Goal: Task Accomplishment & Management: Manage account settings

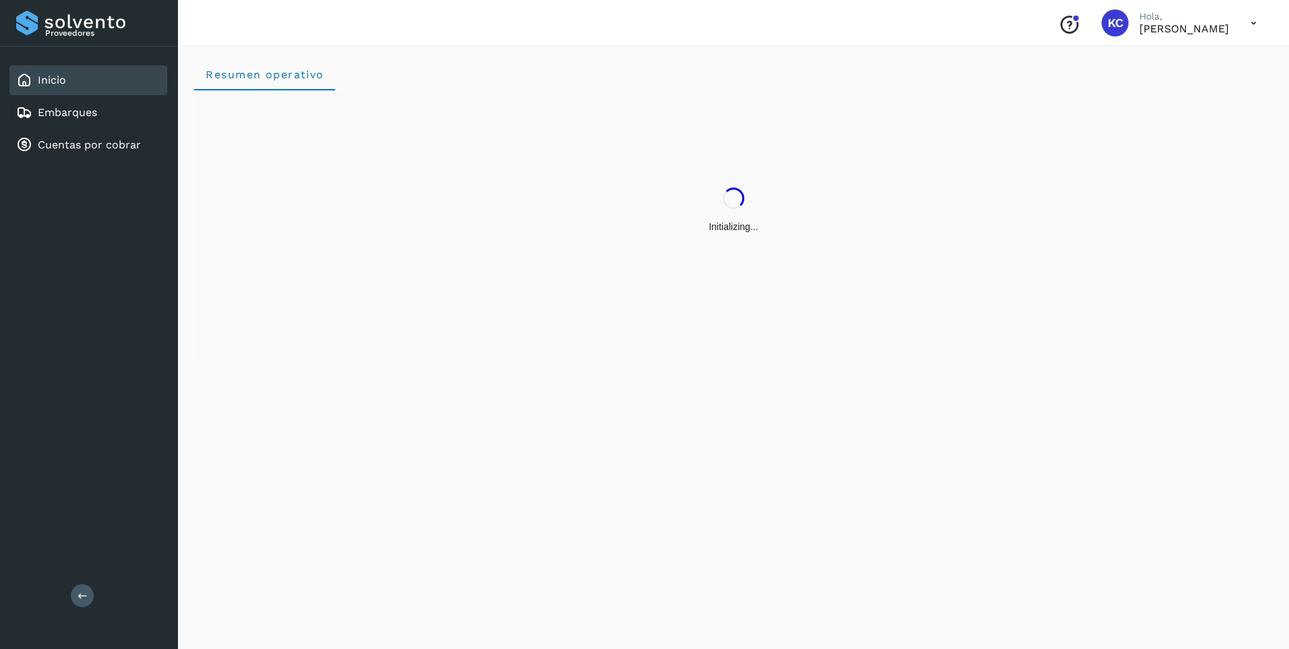
click at [1253, 19] on icon at bounding box center [1254, 23] width 28 height 28
click at [1182, 63] on div "Cerrar sesión" at bounding box center [1186, 61] width 160 height 26
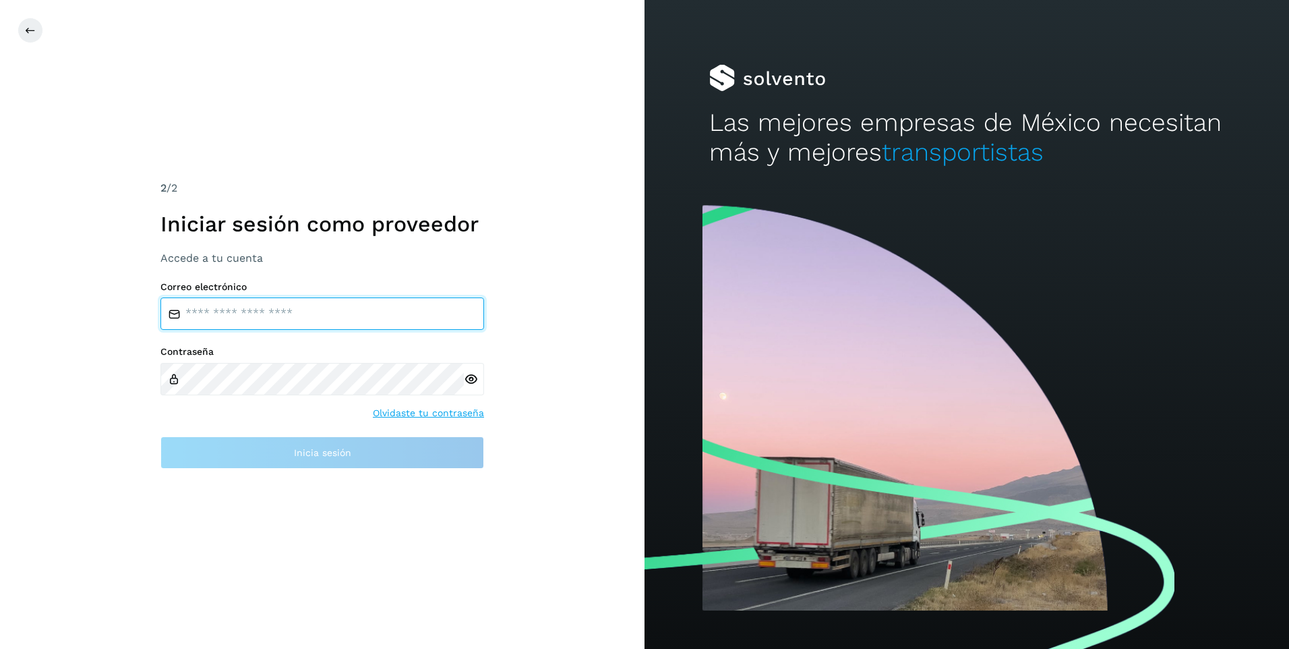
click at [301, 307] on input "email" at bounding box center [322, 313] width 324 height 32
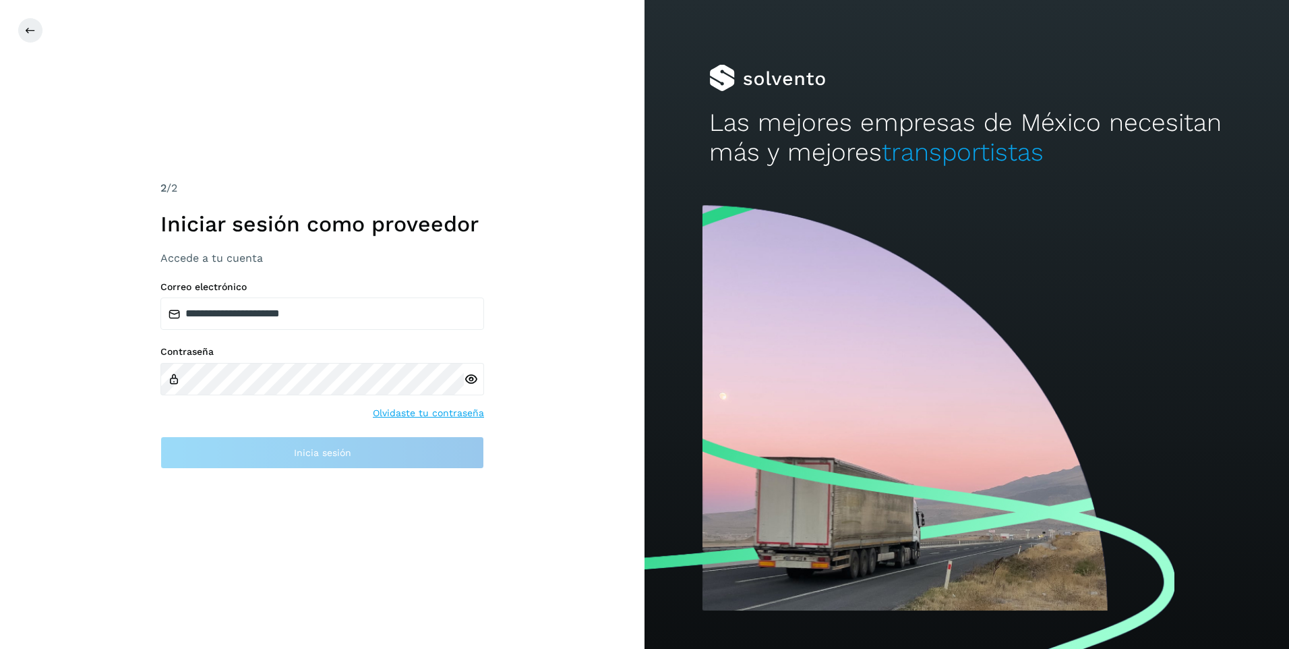
drag, startPoint x: 282, startPoint y: 324, endPoint x: 556, endPoint y: 423, distance: 291.1
click at [556, 423] on div "**********" at bounding box center [322, 324] width 644 height 649
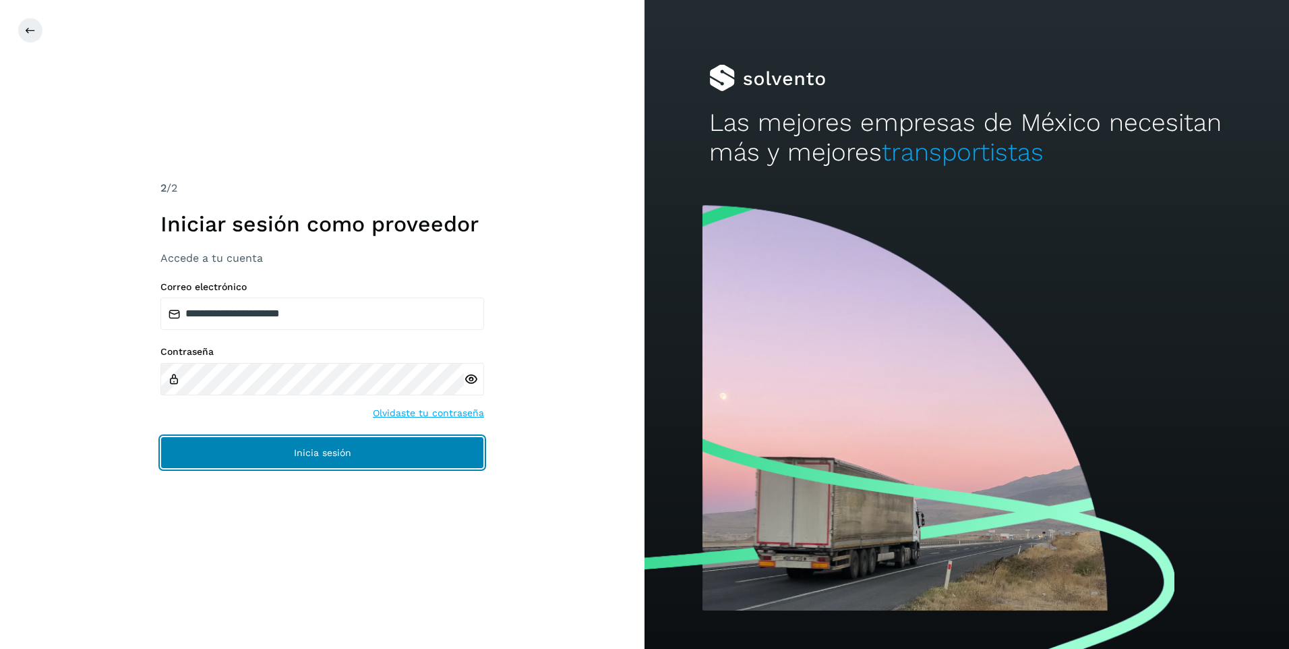
click at [313, 446] on button "Inicia sesión" at bounding box center [322, 452] width 324 height 32
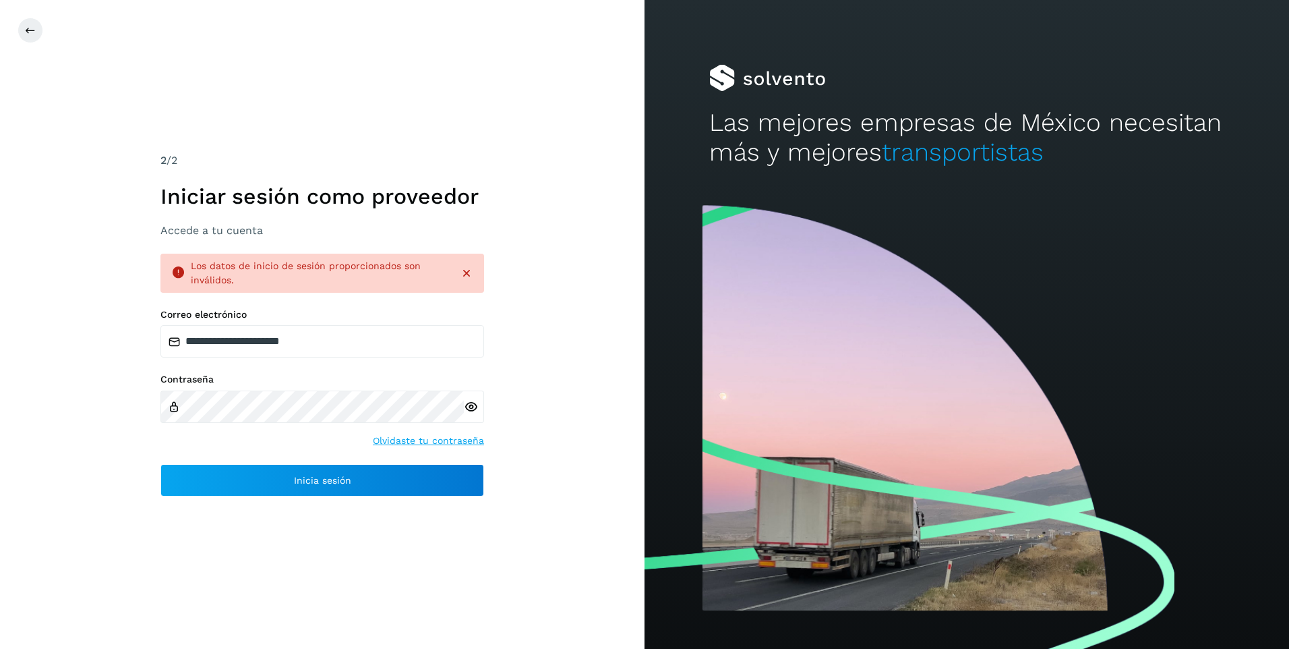
click at [466, 273] on icon at bounding box center [466, 272] width 13 height 13
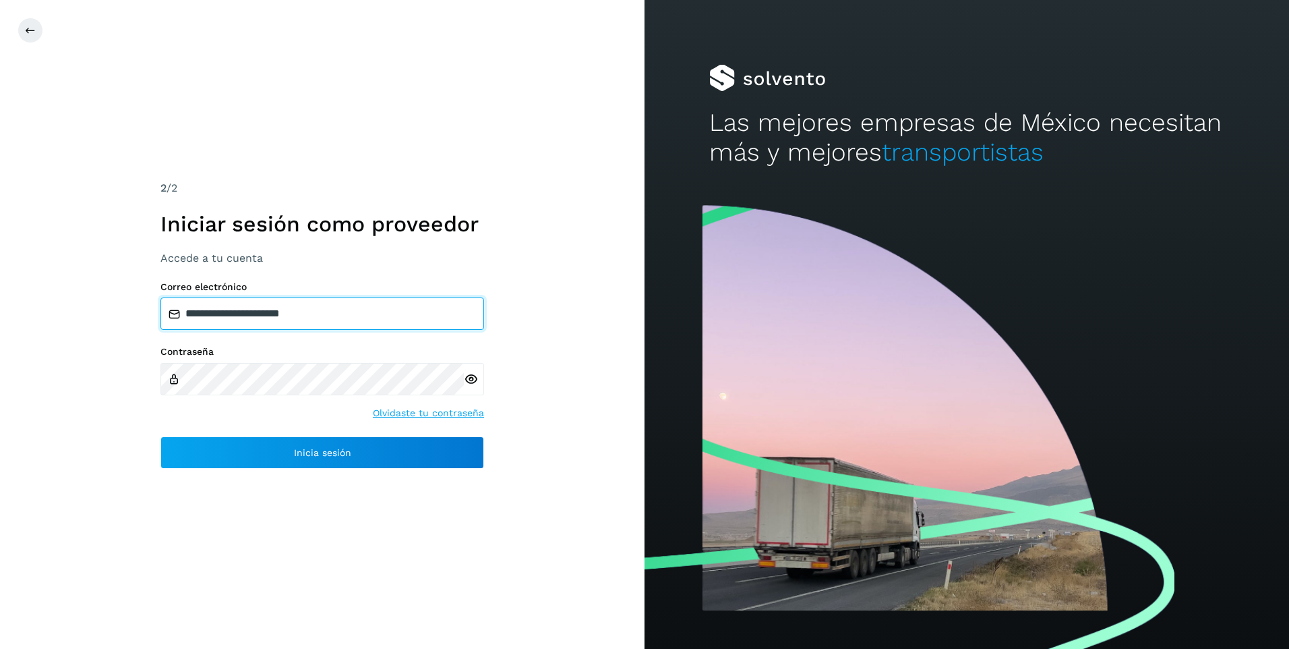
click at [321, 316] on input "**********" at bounding box center [322, 313] width 324 height 32
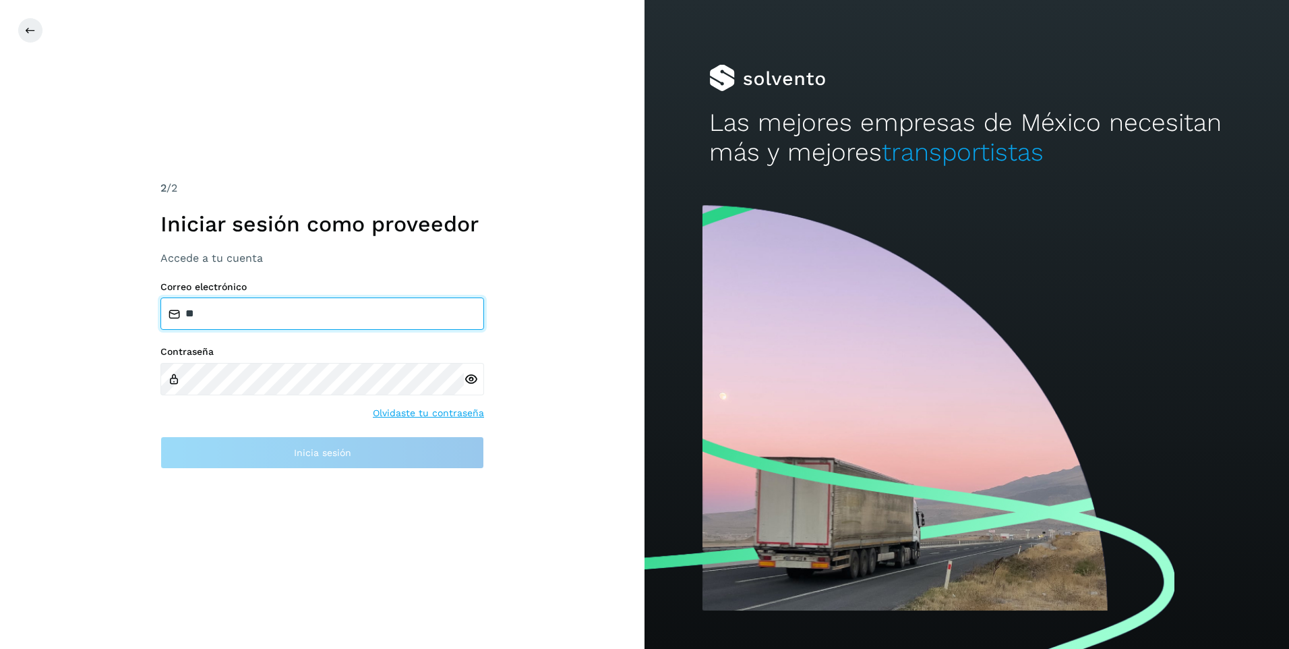
type input "*"
drag, startPoint x: 196, startPoint y: 311, endPoint x: 421, endPoint y: 309, distance: 225.8
click at [421, 309] on input "email" at bounding box center [322, 313] width 324 height 32
type input "**********"
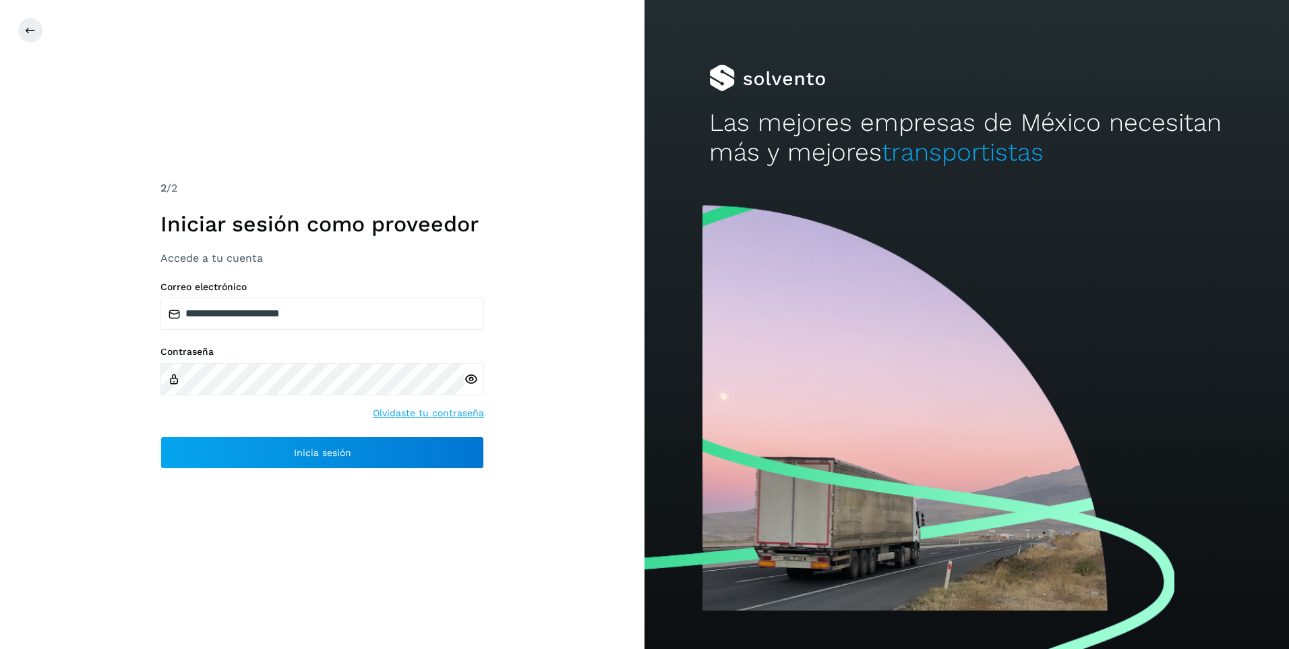
click at [475, 378] on icon at bounding box center [471, 379] width 14 height 14
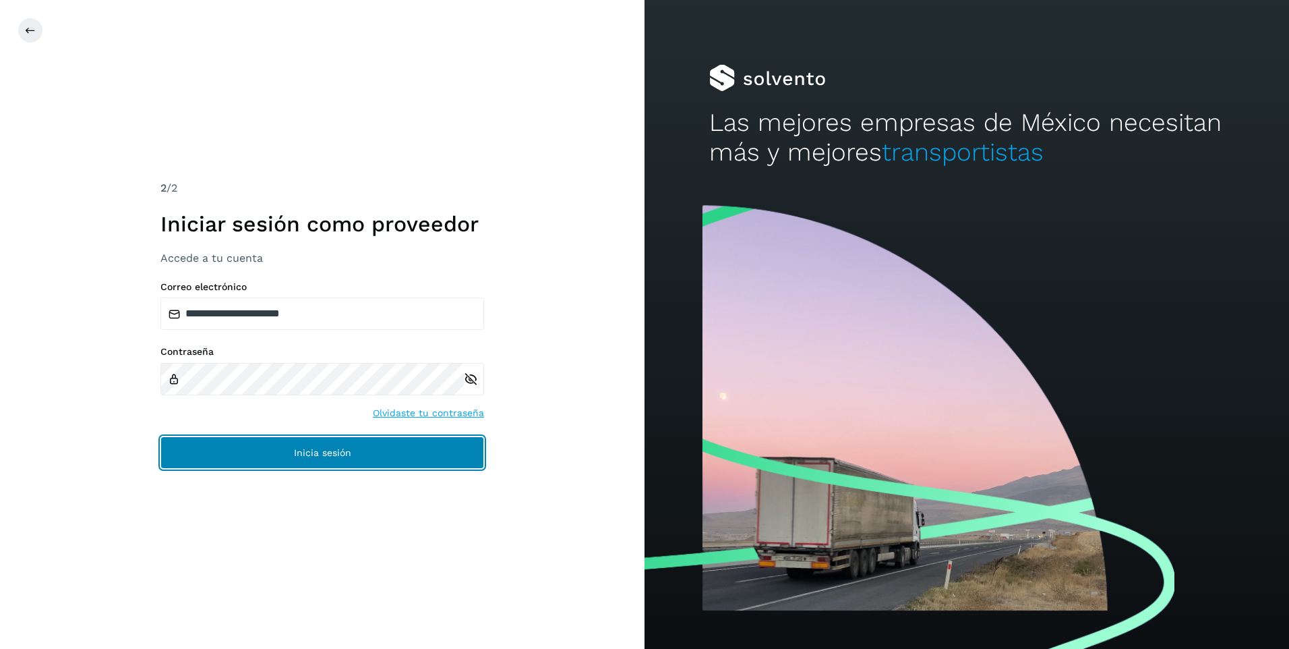
click at [326, 455] on span "Inicia sesión" at bounding box center [322, 452] width 57 height 9
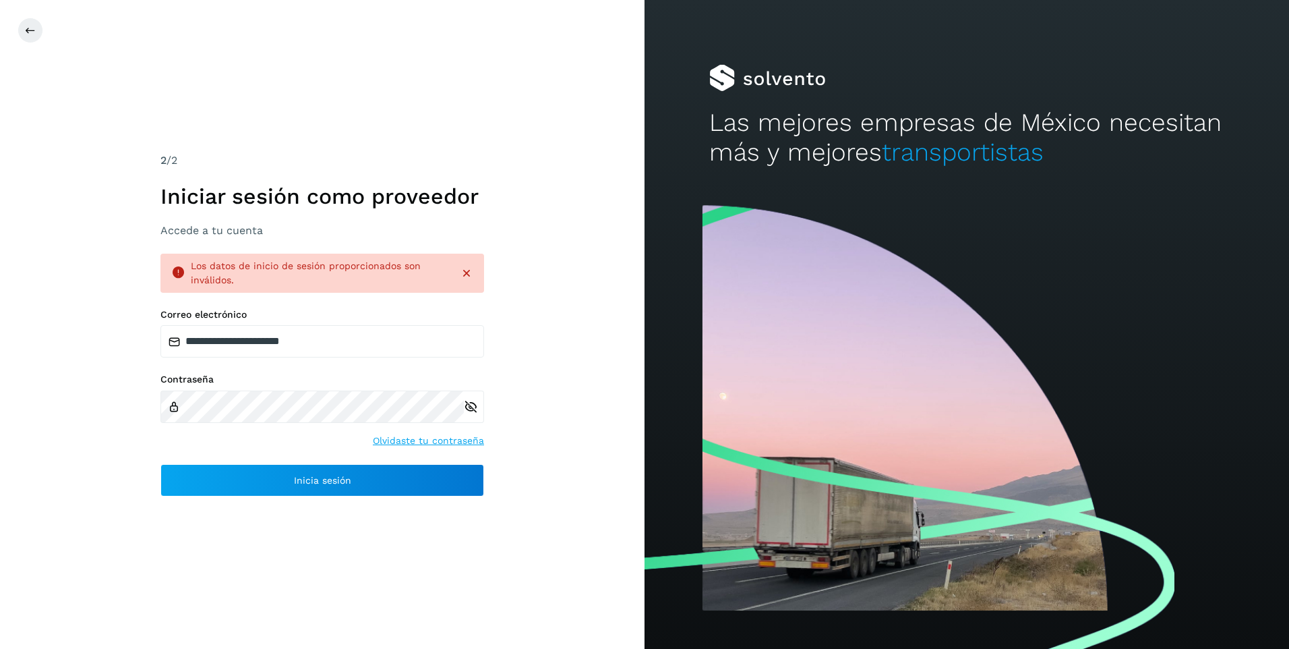
click at [471, 271] on icon at bounding box center [466, 272] width 13 height 13
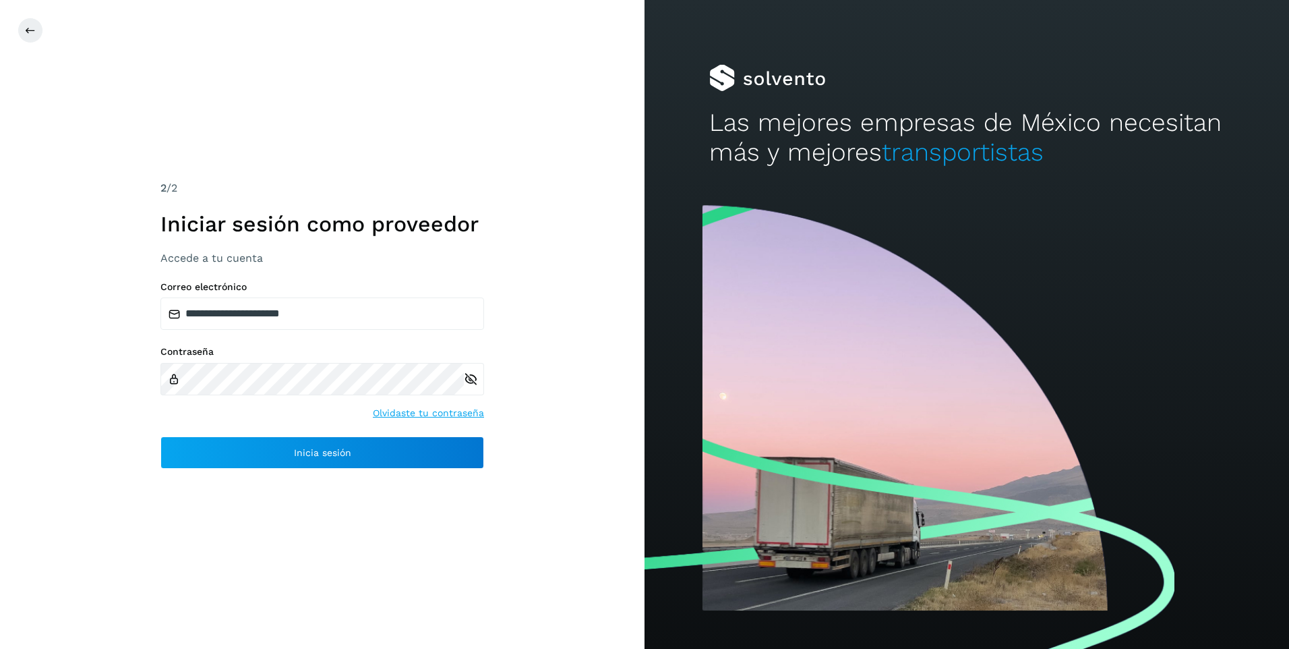
click at [467, 376] on icon at bounding box center [471, 379] width 14 height 14
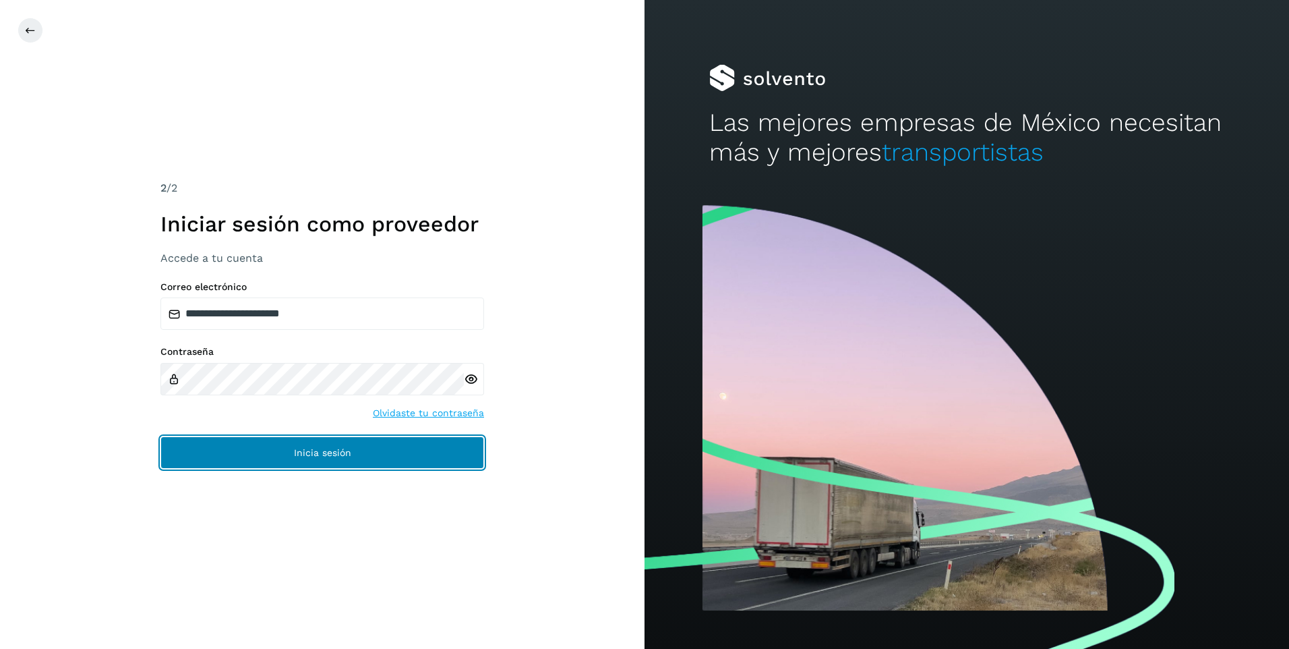
click at [297, 452] on span "Inicia sesión" at bounding box center [322, 452] width 57 height 9
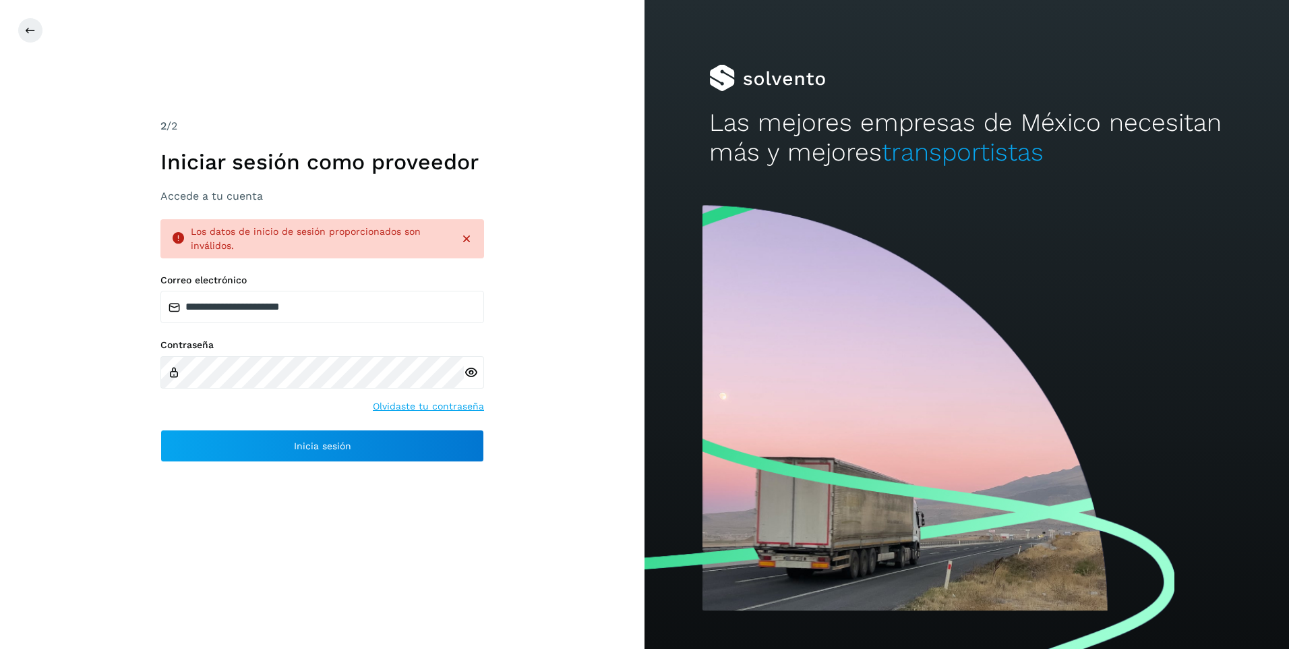
click at [472, 375] on icon at bounding box center [471, 372] width 14 height 14
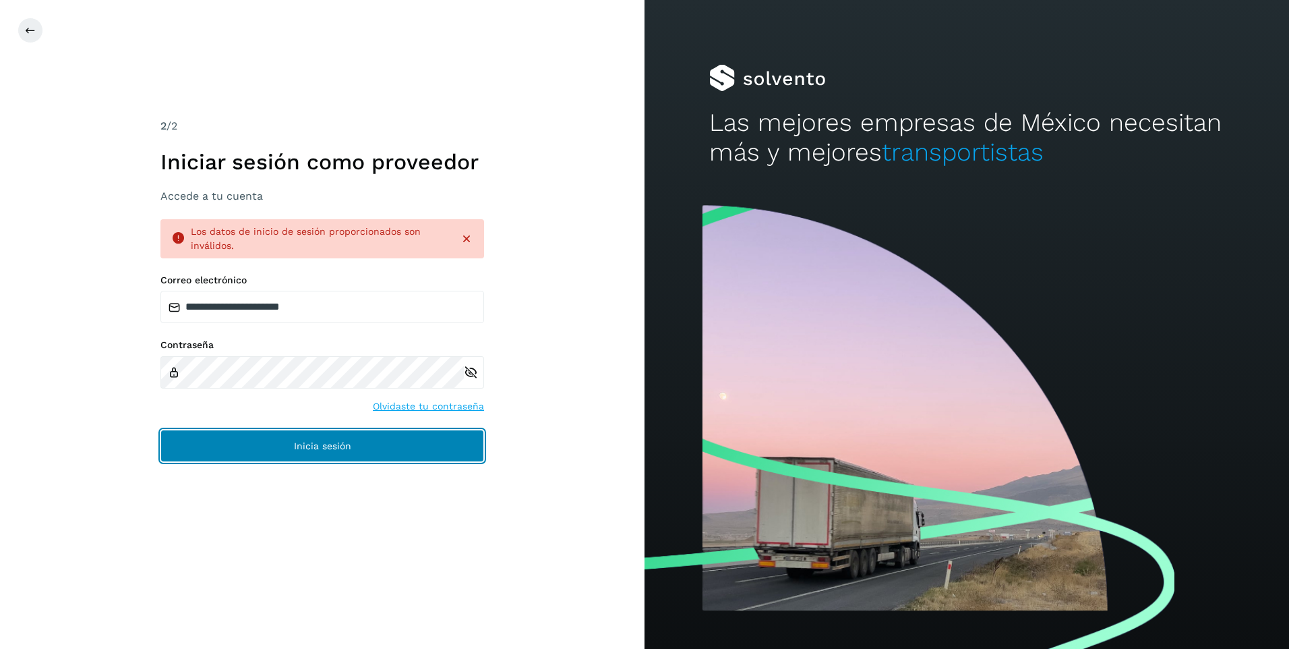
click at [317, 442] on span "Inicia sesión" at bounding box center [322, 445] width 57 height 9
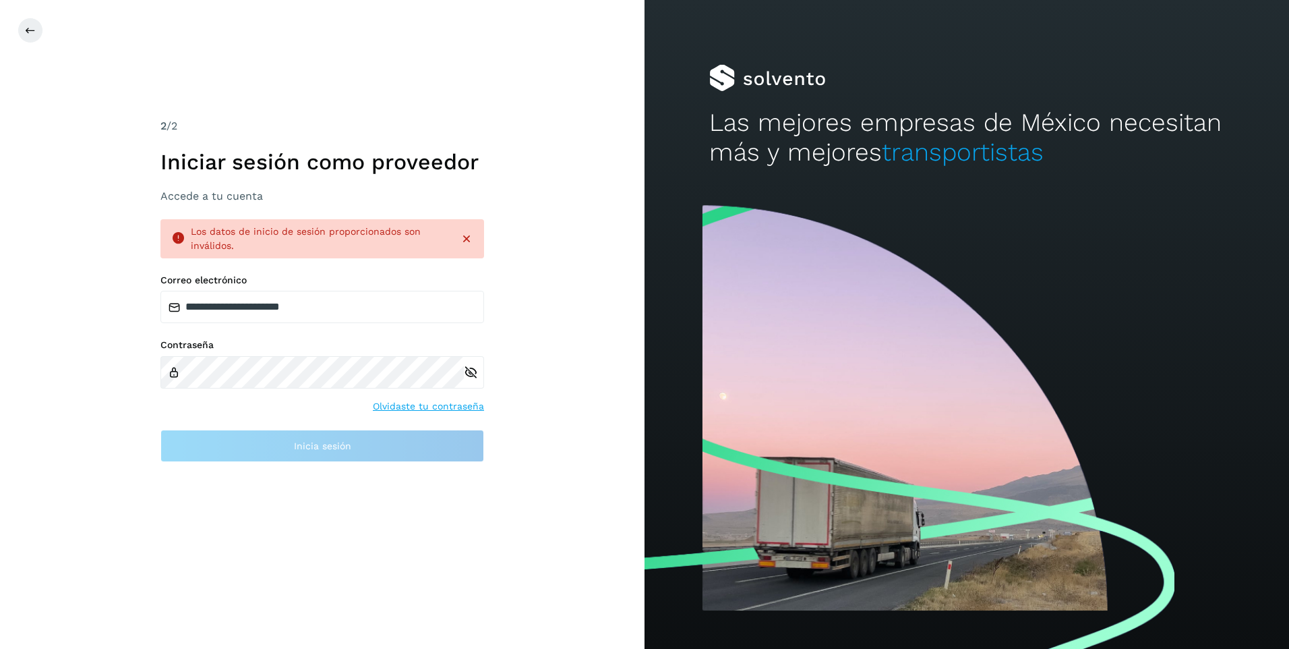
click at [468, 239] on div "Los datos de inicio de sesión proporcionados son inválidos." at bounding box center [322, 238] width 324 height 39
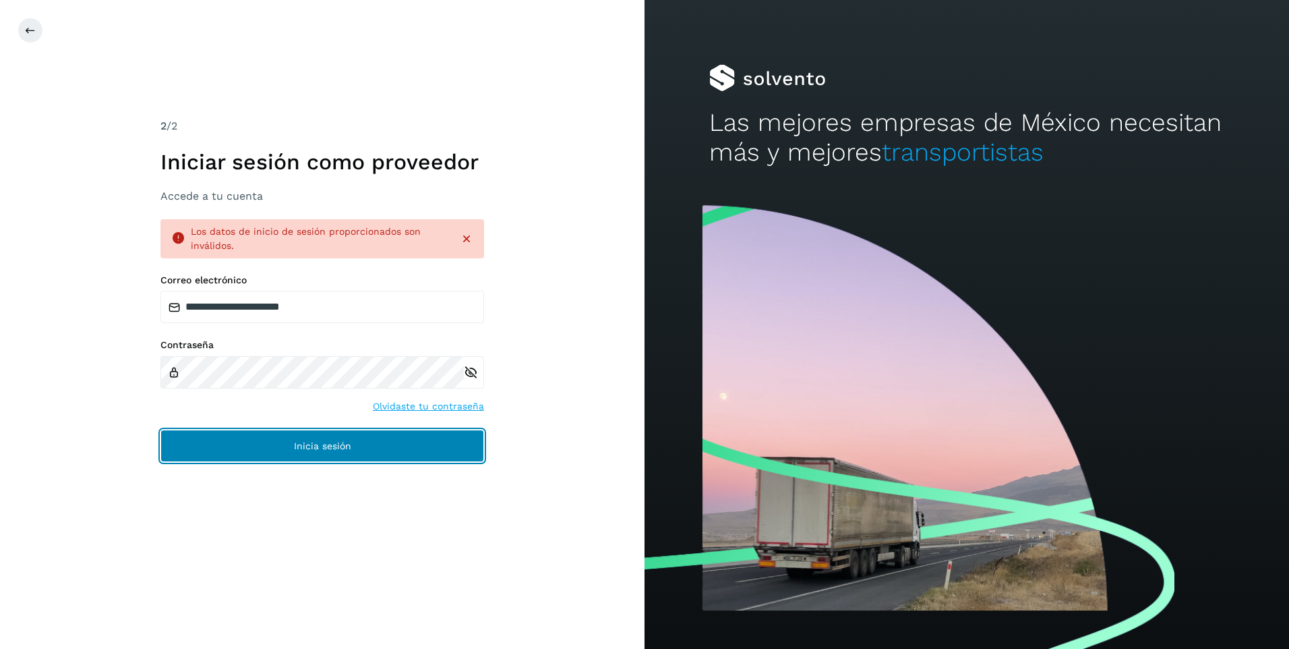
click at [333, 444] on span "Inicia sesión" at bounding box center [322, 445] width 57 height 9
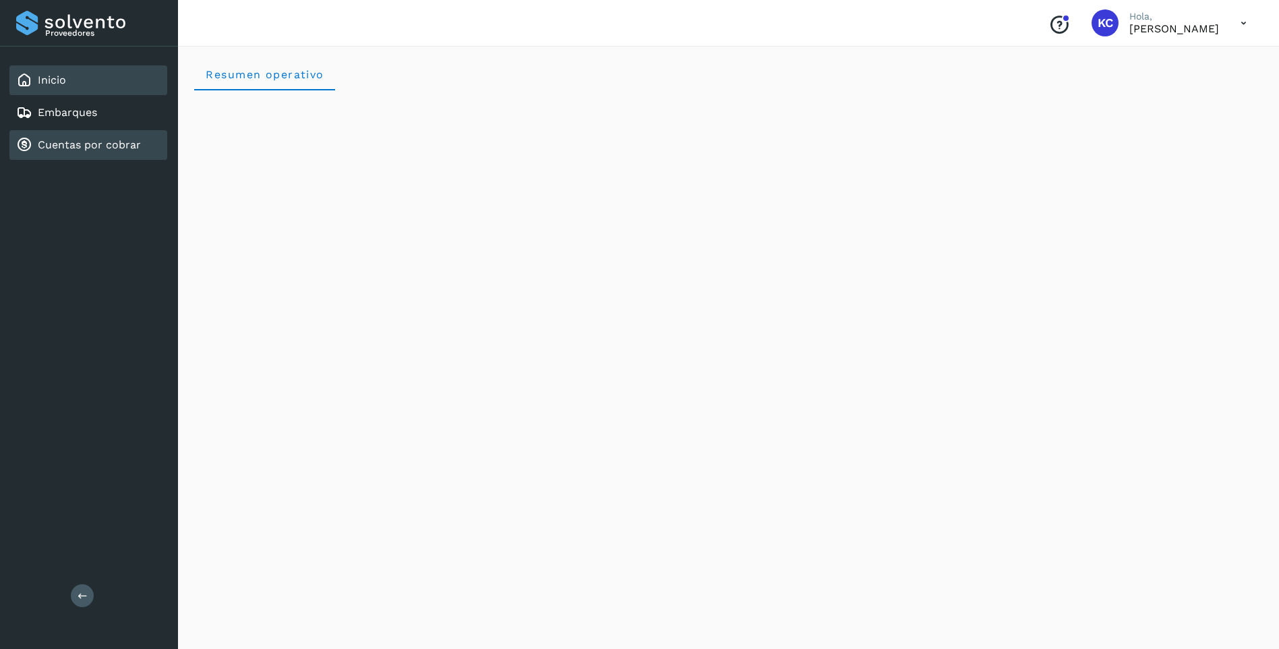
click at [58, 142] on link "Cuentas por cobrar" at bounding box center [89, 144] width 103 height 13
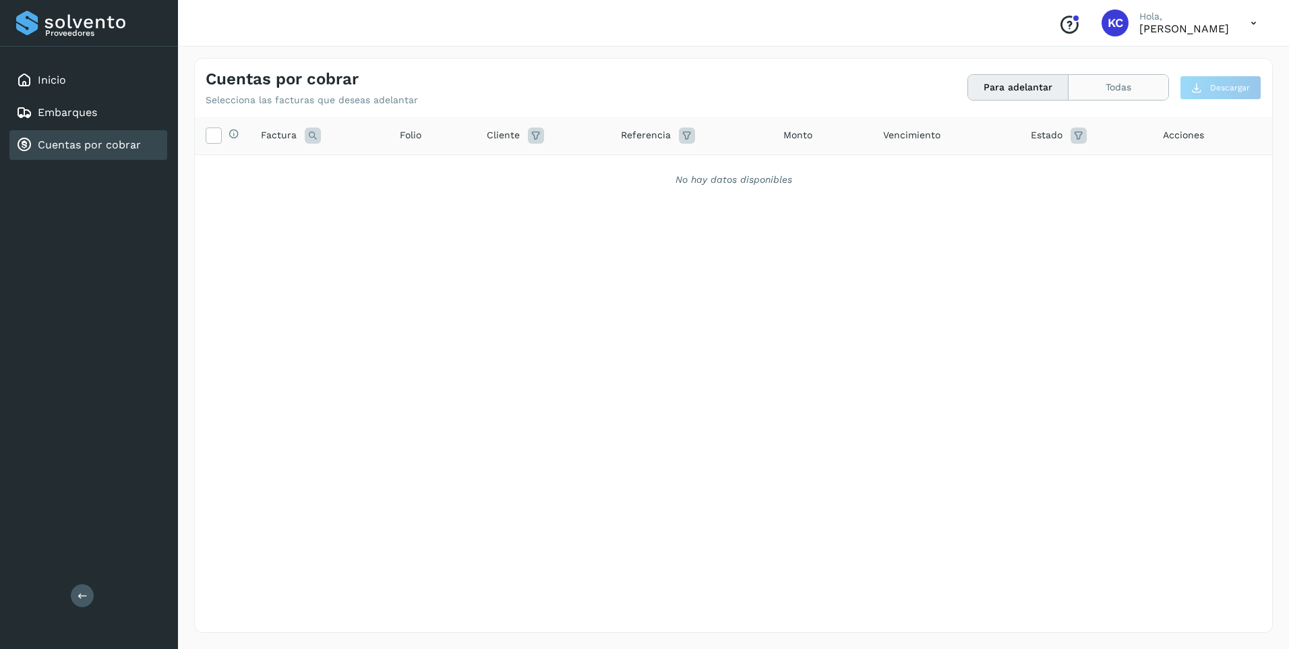
click at [1102, 88] on button "Todas" at bounding box center [1119, 87] width 100 height 25
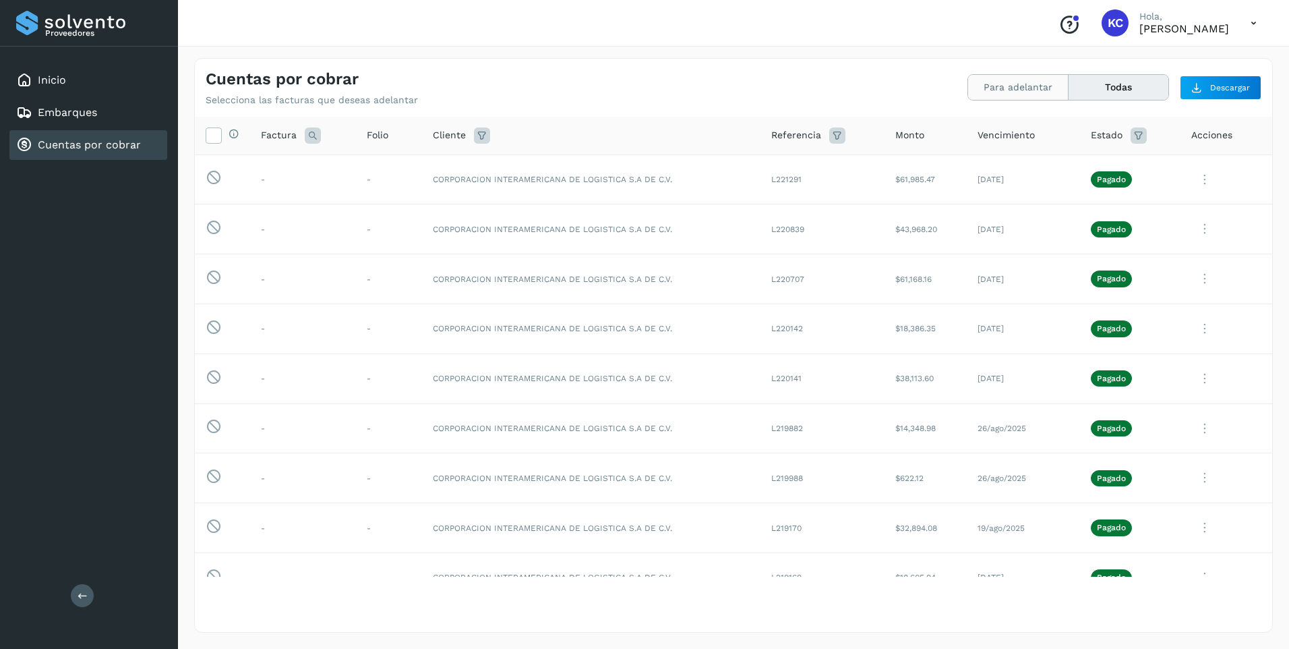
click at [1021, 90] on button "Para adelantar" at bounding box center [1018, 87] width 100 height 25
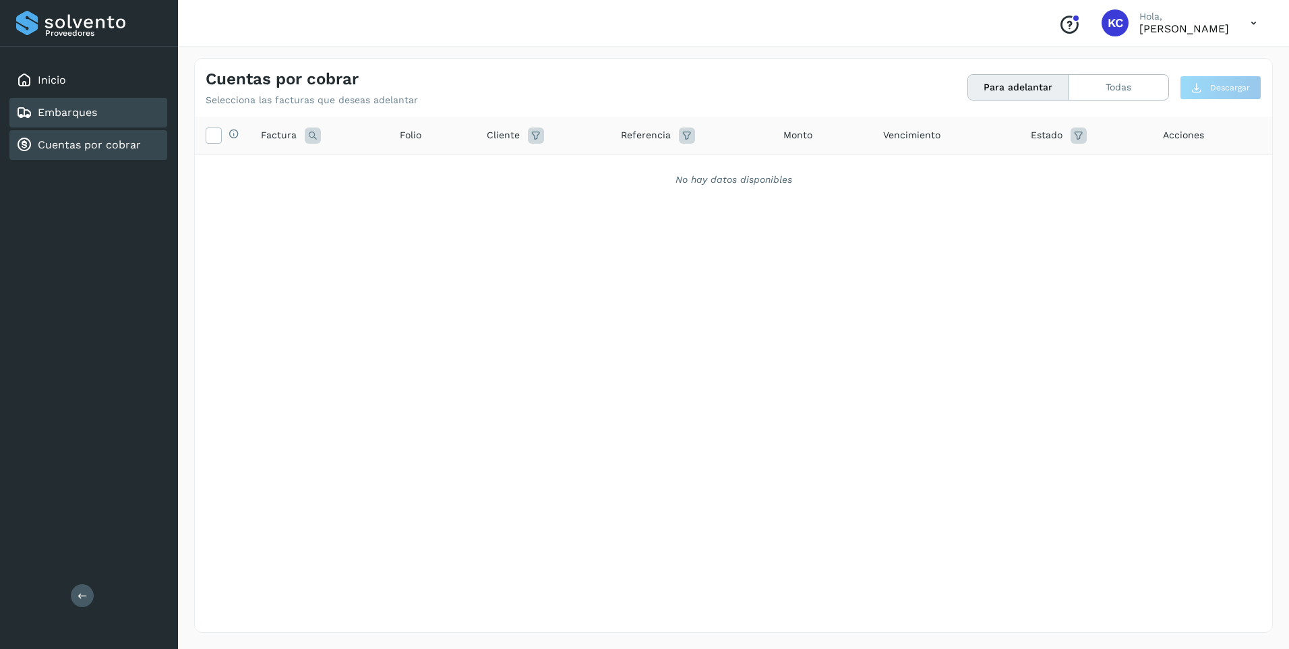
click at [87, 110] on link "Embarques" at bounding box center [67, 112] width 59 height 13
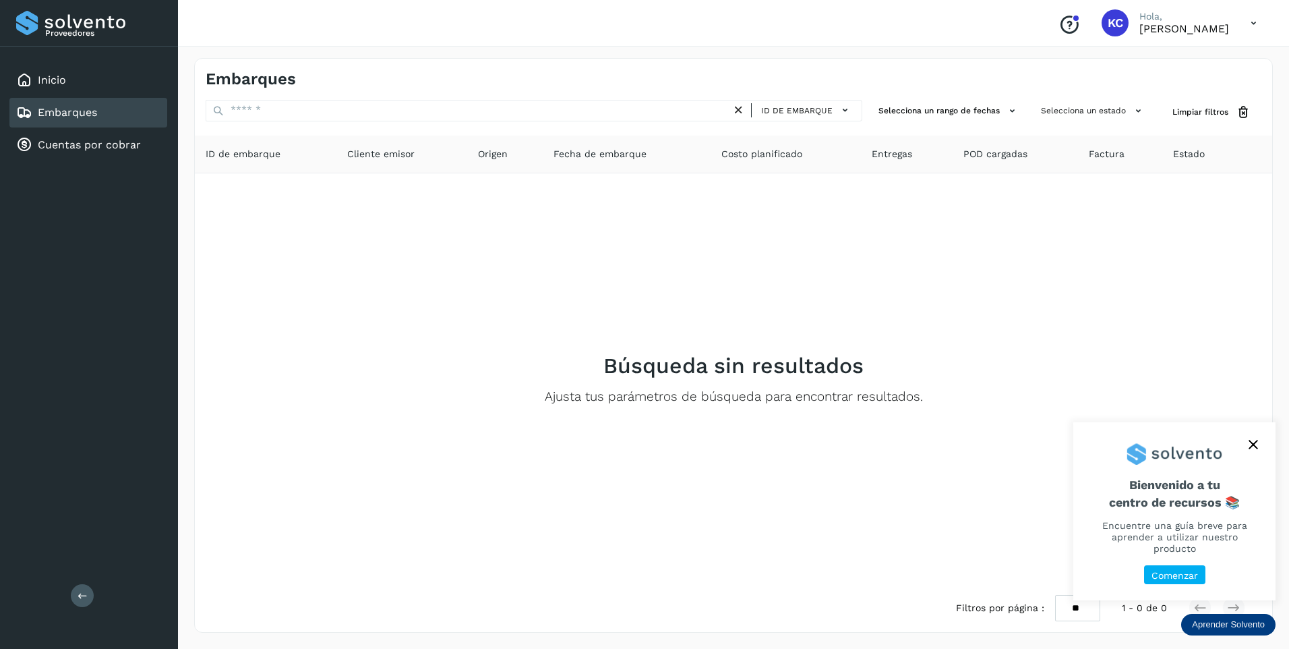
click at [1173, 571] on p "Comenzar" at bounding box center [1174, 575] width 47 height 11
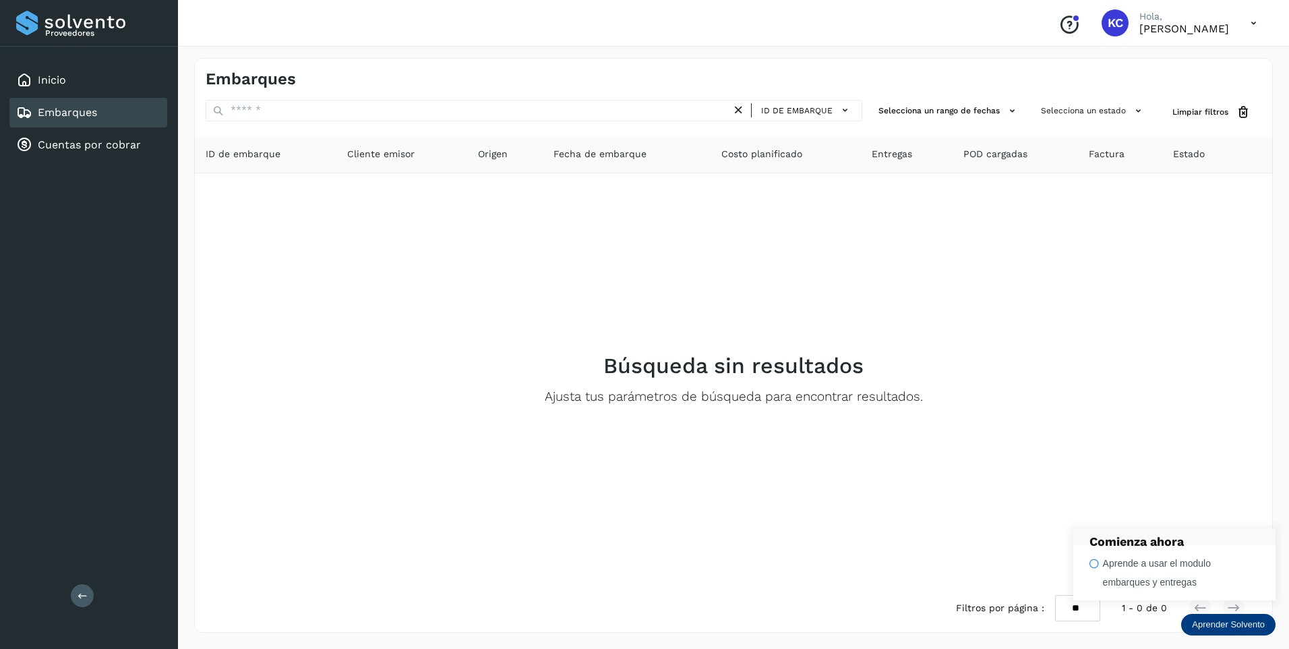
click at [1255, 22] on icon at bounding box center [1254, 23] width 28 height 28
click at [1160, 57] on div "Cerrar sesión" at bounding box center [1186, 61] width 160 height 26
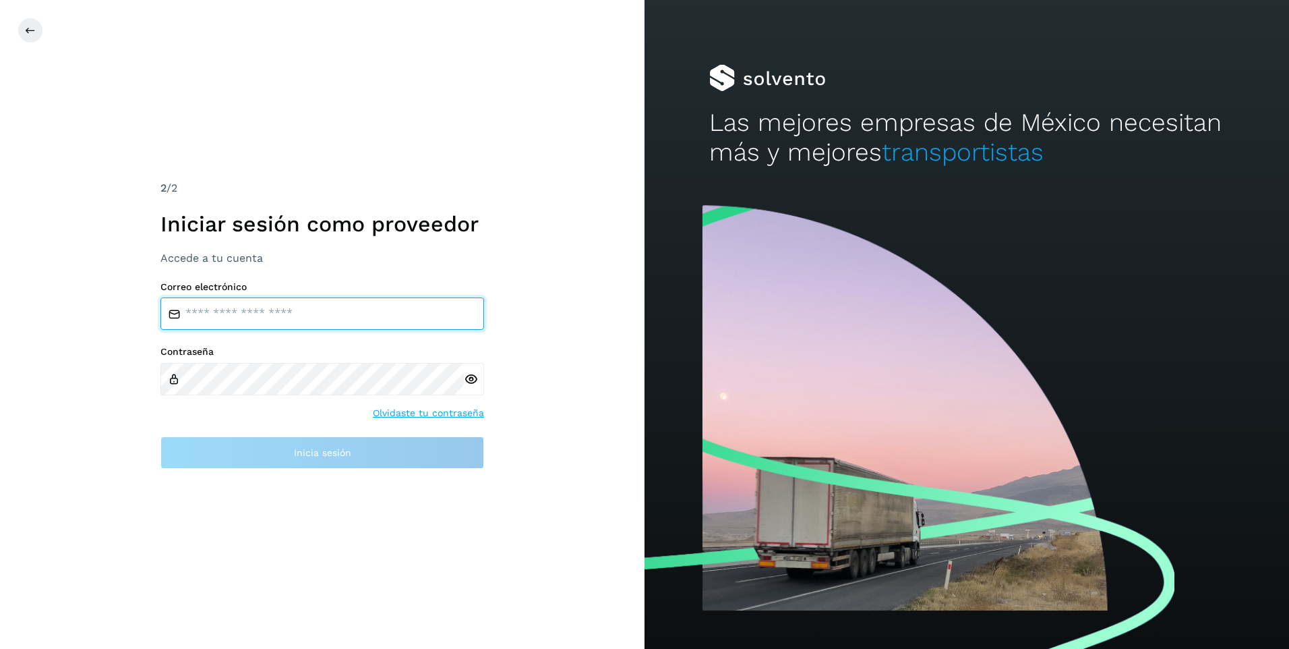
click at [210, 307] on input "email" at bounding box center [322, 313] width 324 height 32
type input "**********"
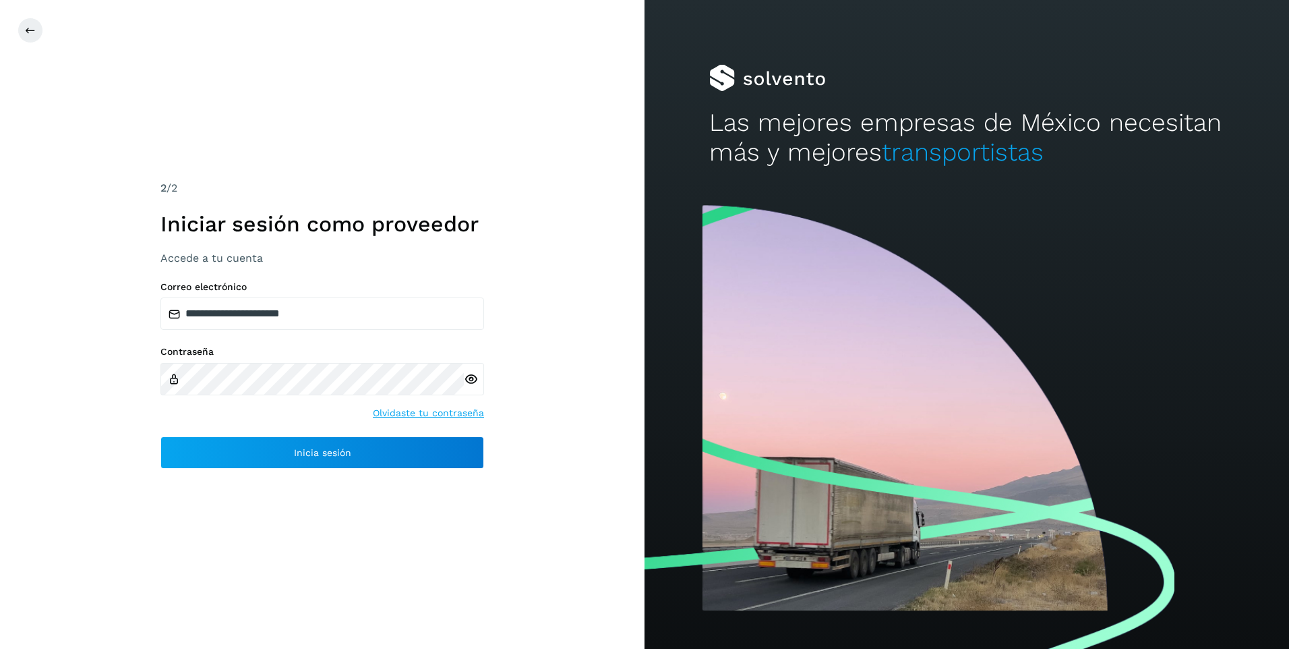
click at [469, 380] on icon at bounding box center [471, 379] width 14 height 14
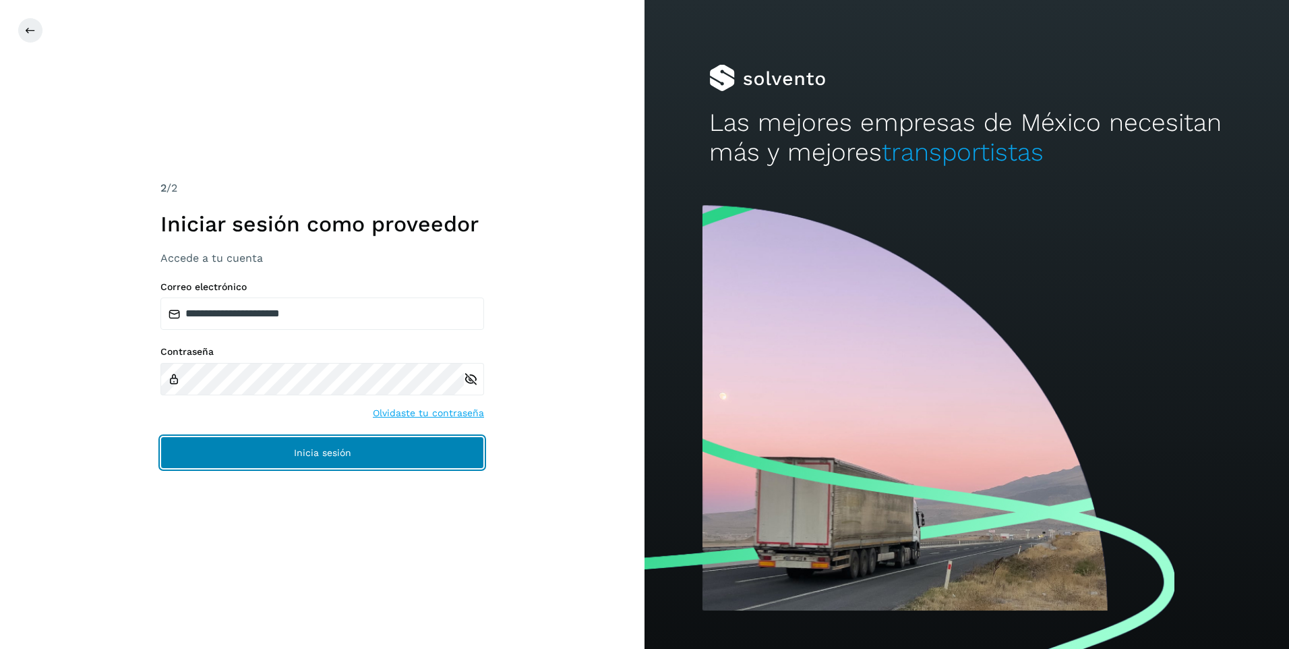
click at [340, 450] on span "Inicia sesión" at bounding box center [322, 452] width 57 height 9
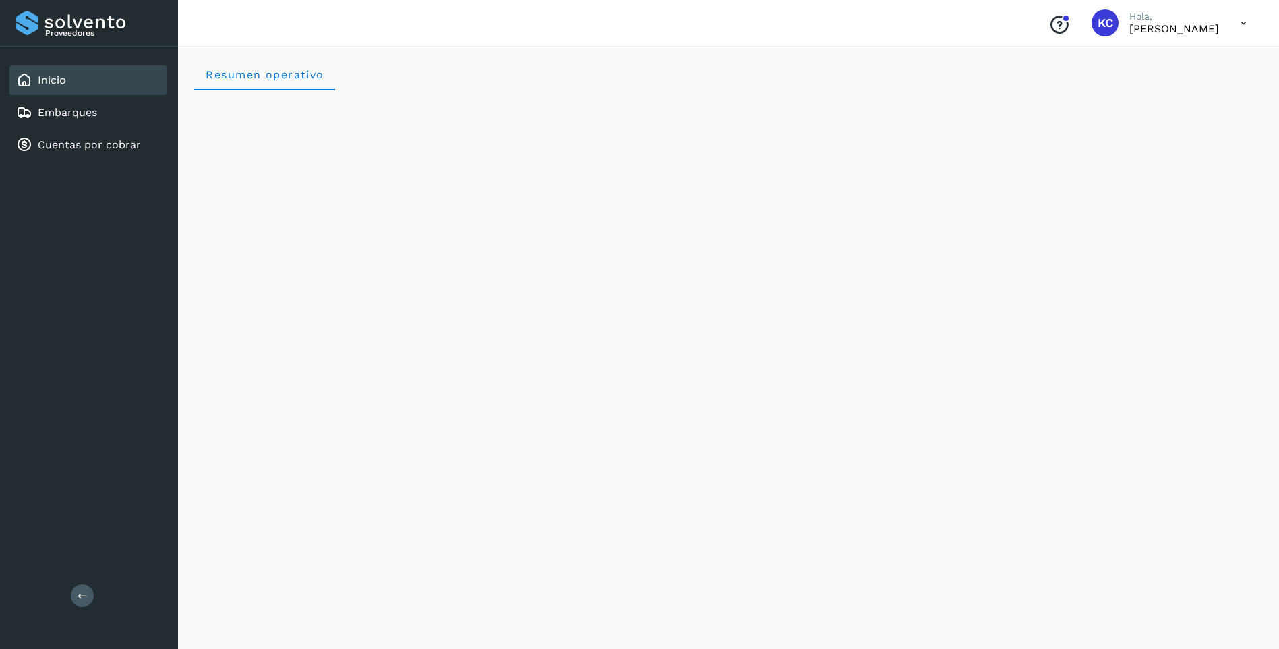
click at [84, 595] on icon at bounding box center [83, 595] width 10 height 10
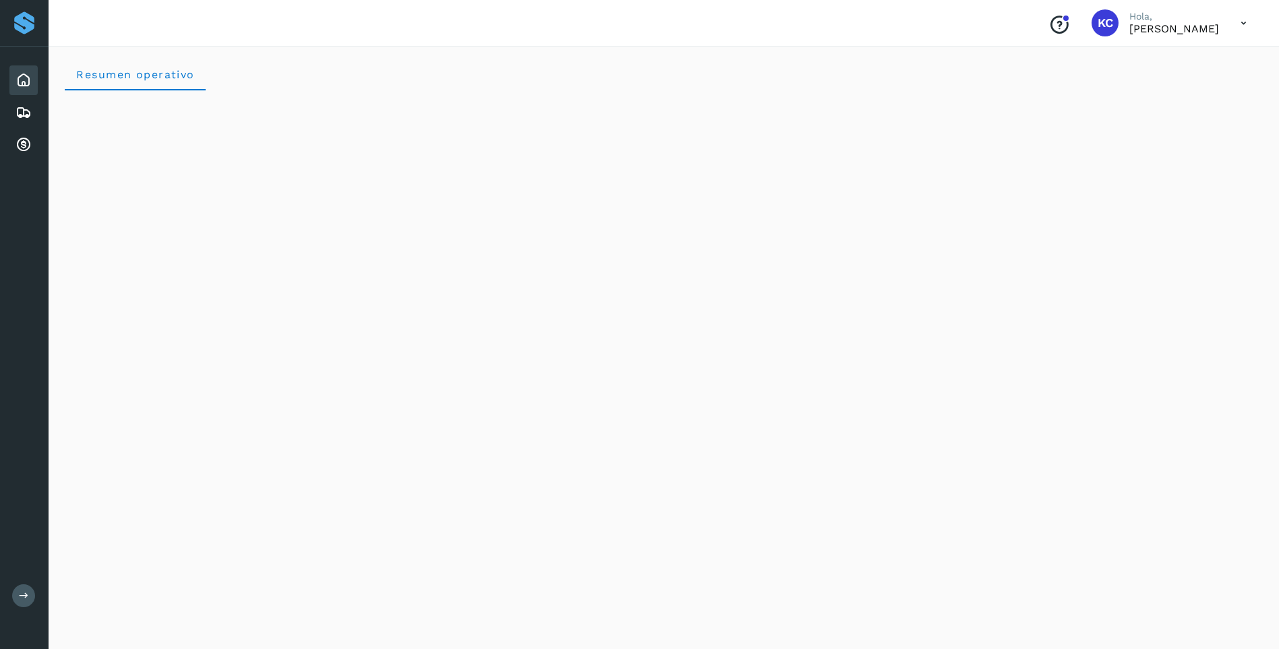
click at [28, 595] on icon at bounding box center [24, 595] width 10 height 10
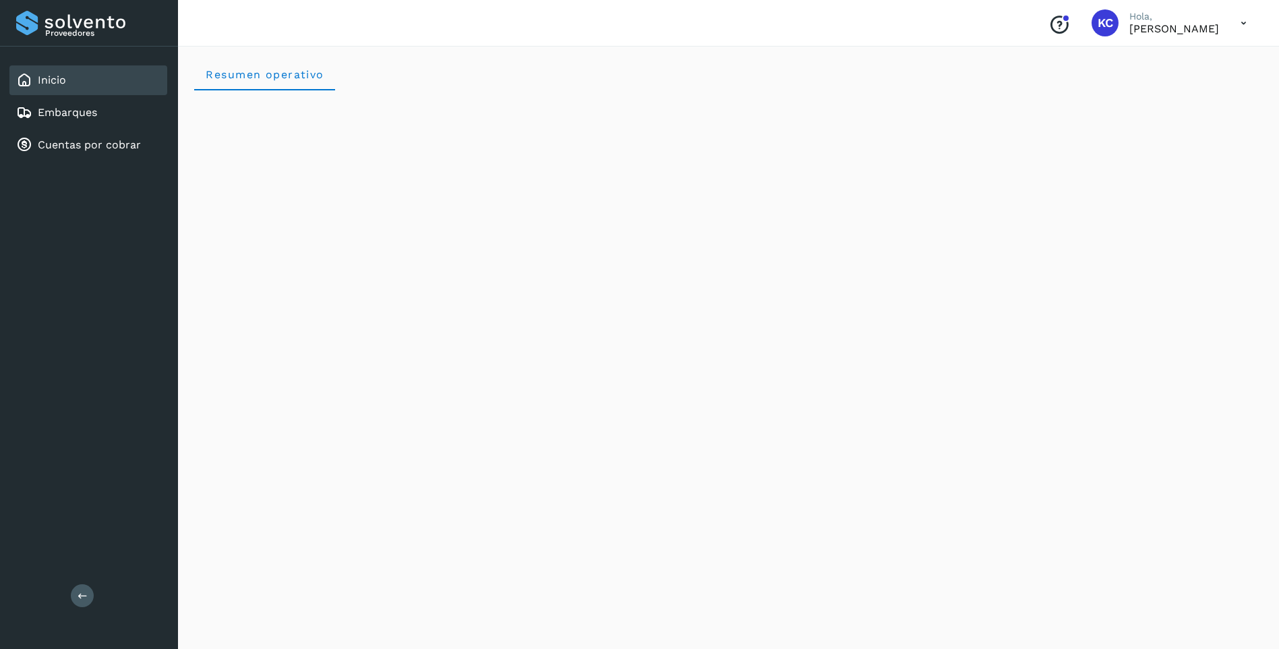
click at [1244, 20] on icon at bounding box center [1244, 23] width 28 height 28
click at [1192, 57] on div "Cerrar sesión" at bounding box center [1176, 61] width 160 height 26
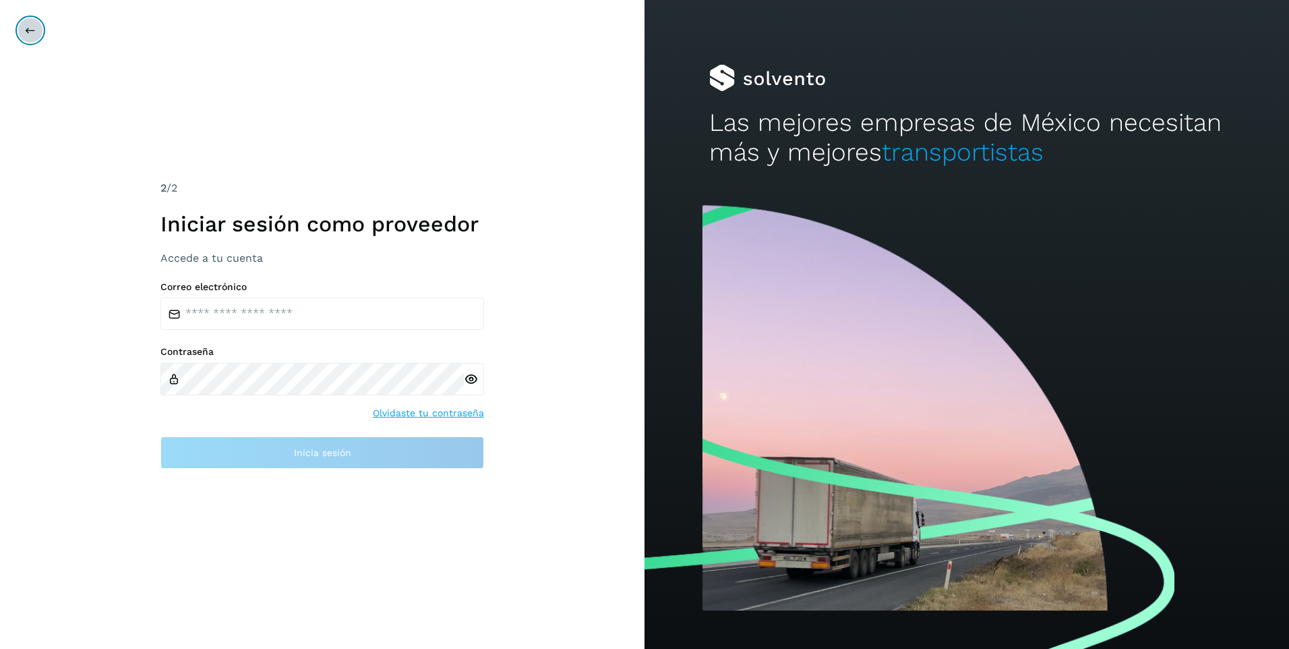
click at [35, 34] on icon at bounding box center [30, 30] width 11 height 11
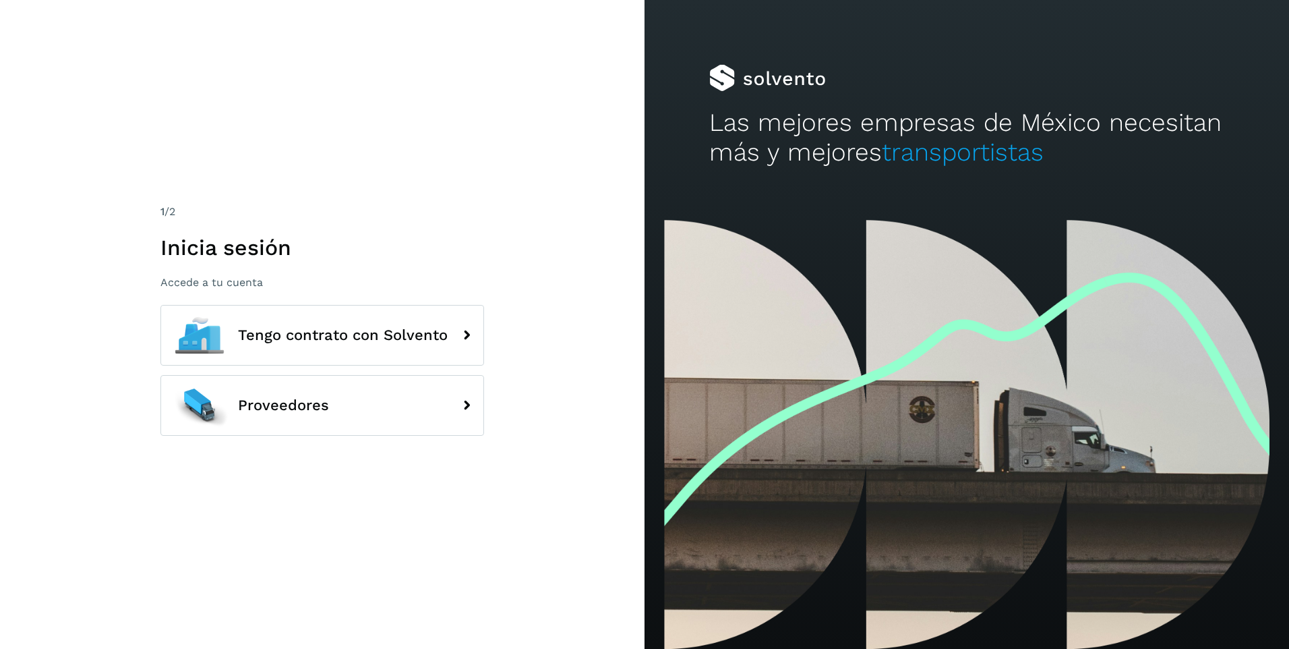
click at [615, 342] on div "1 /2 Inicia sesión Accede a tu cuenta Tengo contrato con Solvento Proveedores" at bounding box center [322, 324] width 644 height 649
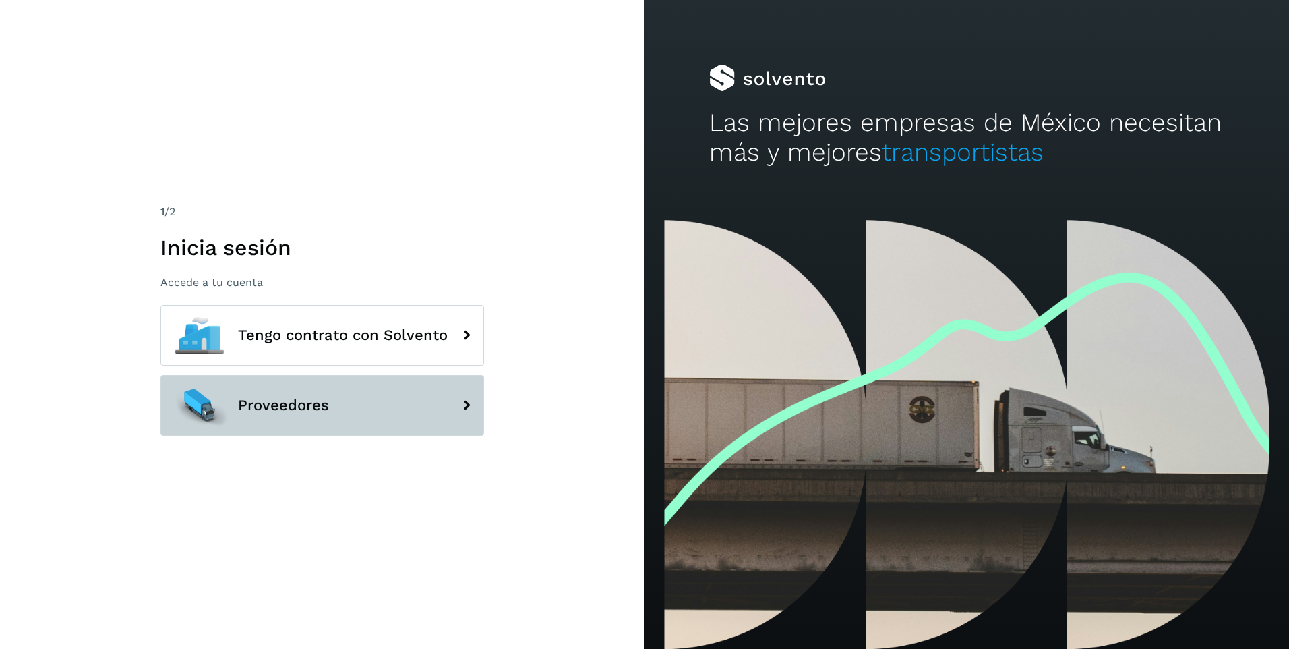
click at [405, 406] on button "Proveedores" at bounding box center [322, 405] width 324 height 61
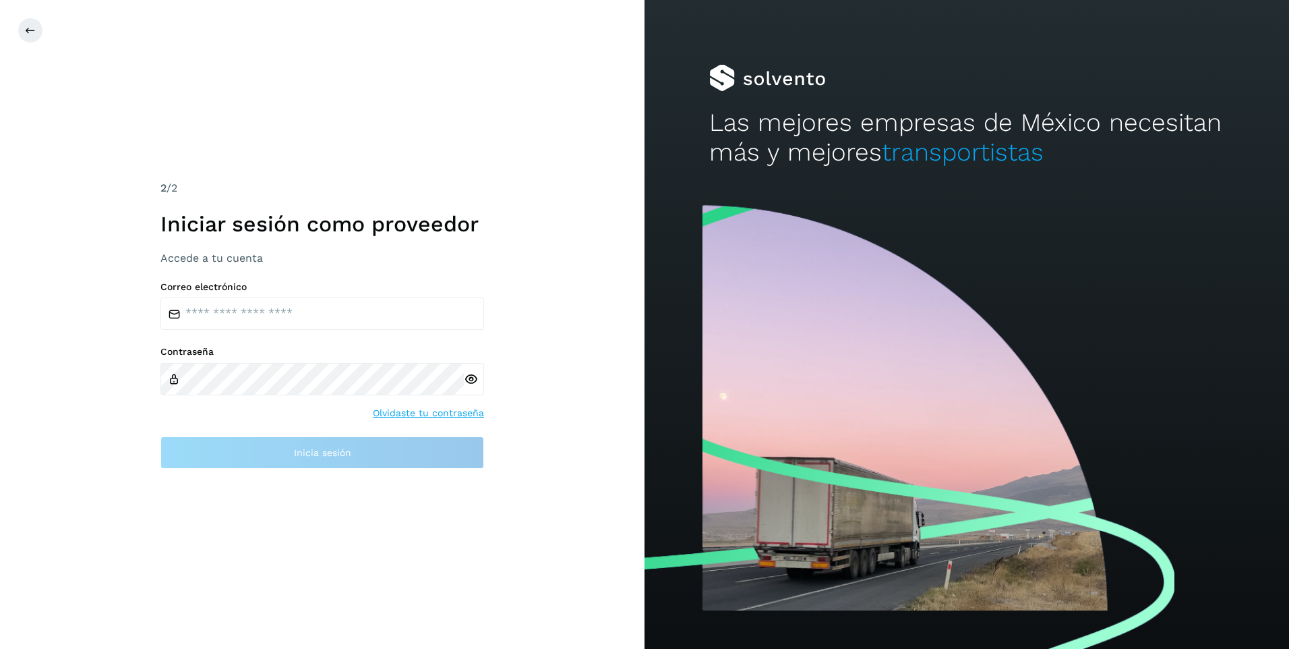
click at [522, 349] on div "2 /2 Iniciar sesión como proveedor Accede a tu cuenta Correo electrónico Contra…" at bounding box center [322, 324] width 644 height 649
click at [429, 412] on link "Olvidaste tu contraseña" at bounding box center [428, 413] width 111 height 14
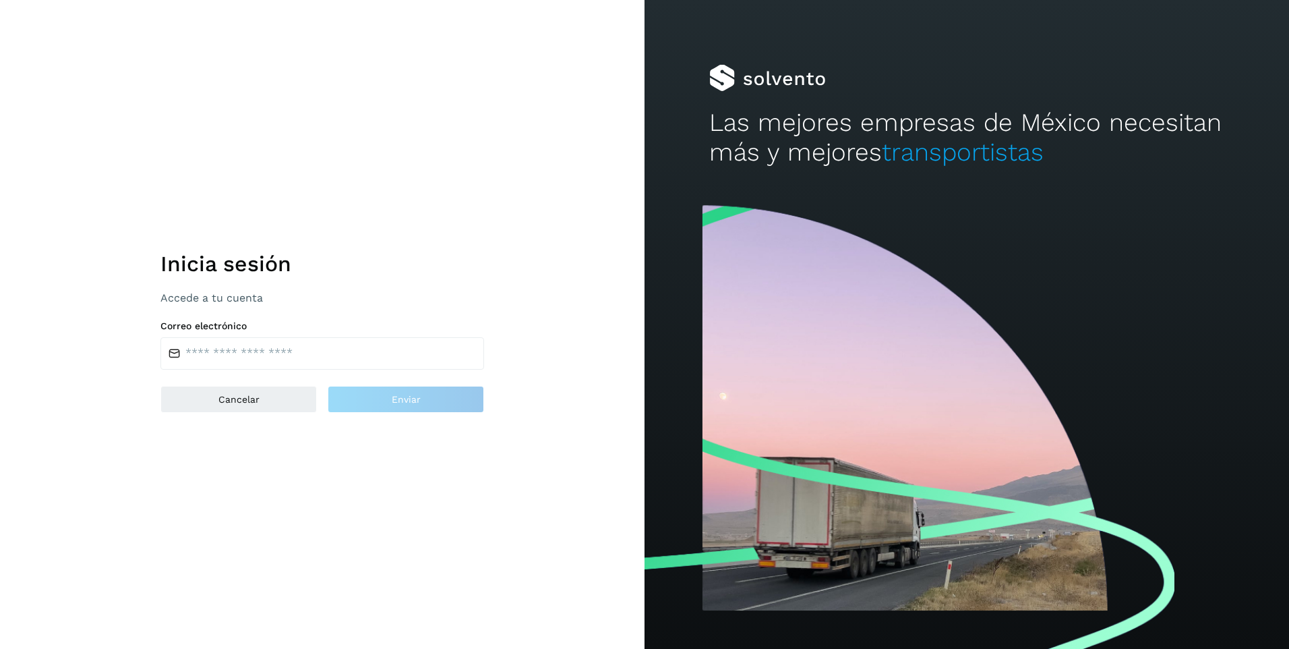
click at [475, 158] on div "Inicia sesión Accede a tu cuenta Correo electrónico Cancelar Enviar" at bounding box center [322, 324] width 644 height 649
click at [213, 409] on button "Cancelar" at bounding box center [238, 399] width 156 height 27
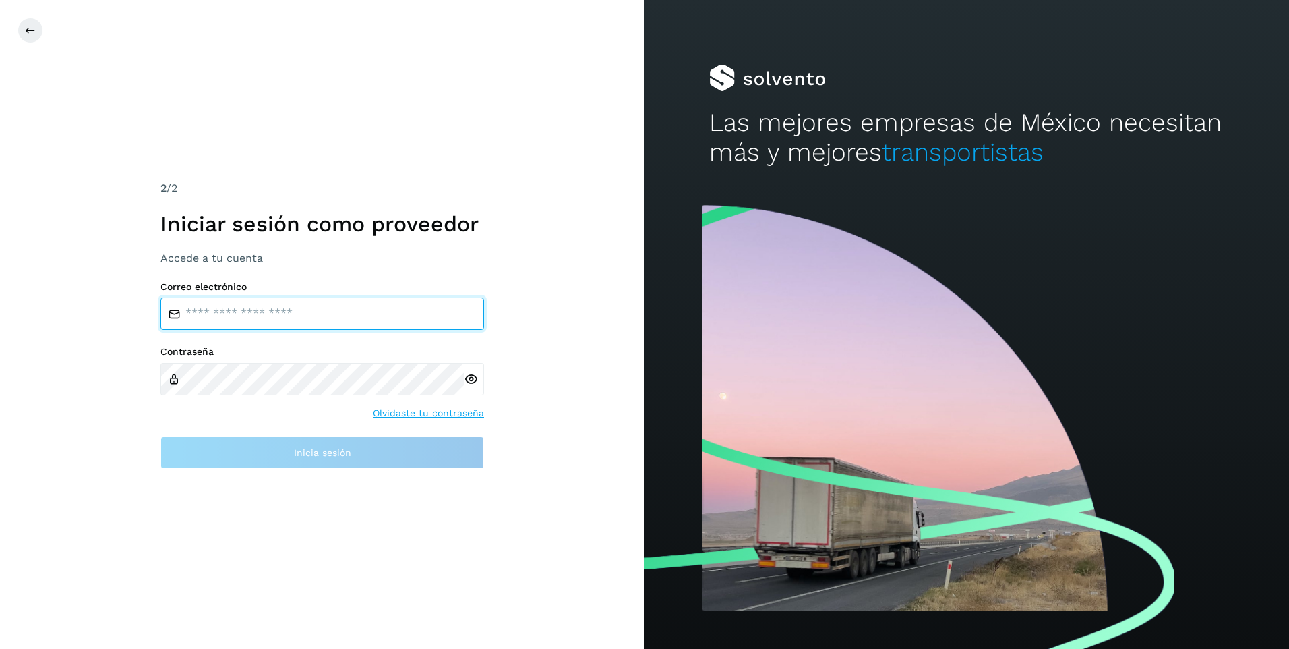
click at [299, 308] on input "email" at bounding box center [322, 313] width 324 height 32
type input "**********"
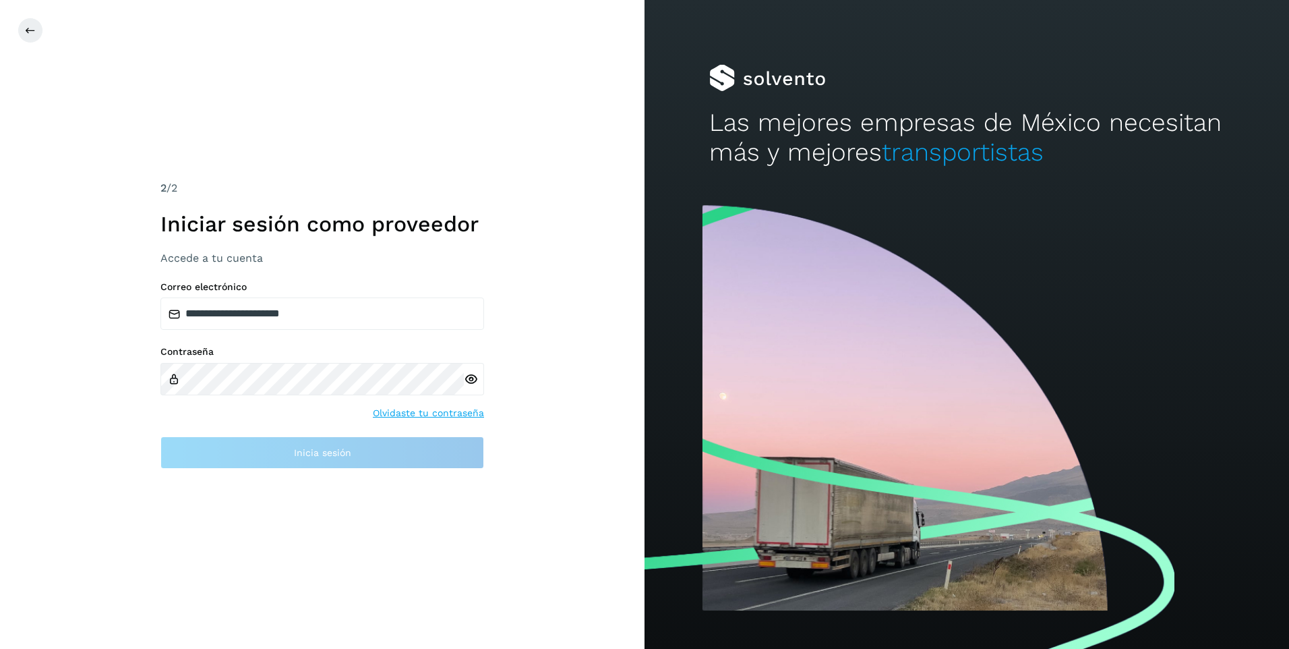
click at [417, 413] on link "Olvidaste tu contraseña" at bounding box center [428, 413] width 111 height 14
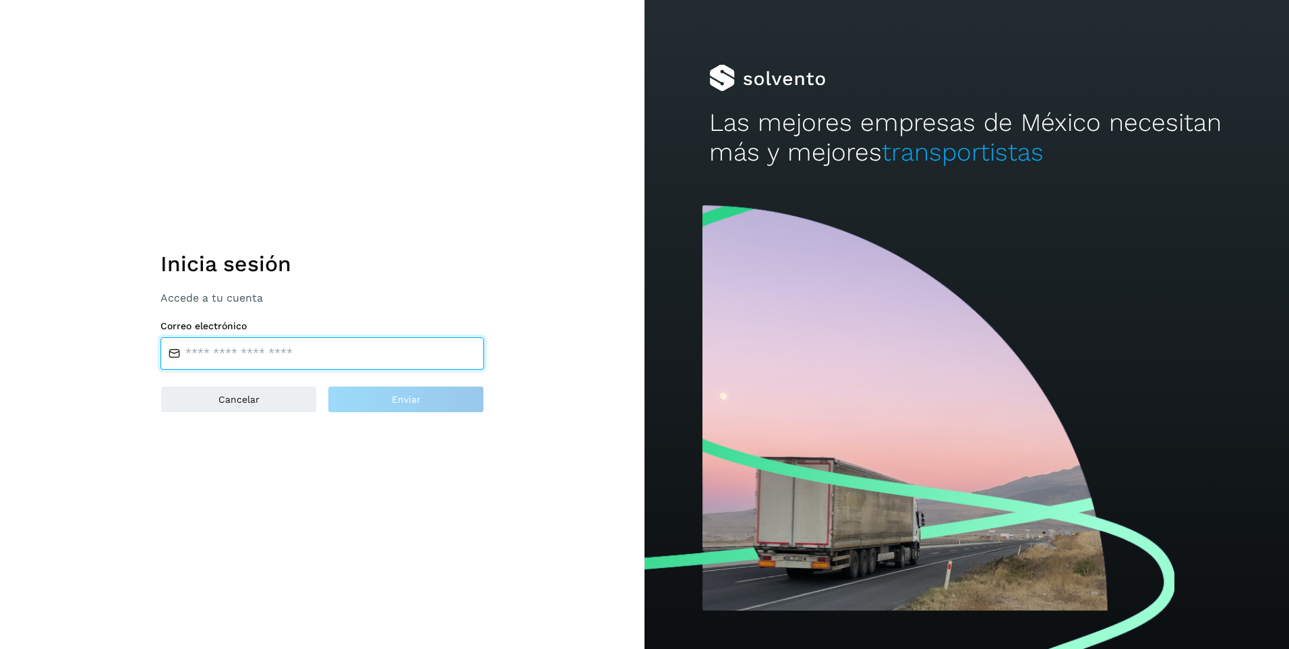
click at [270, 349] on input "email" at bounding box center [322, 353] width 324 height 32
type input "**********"
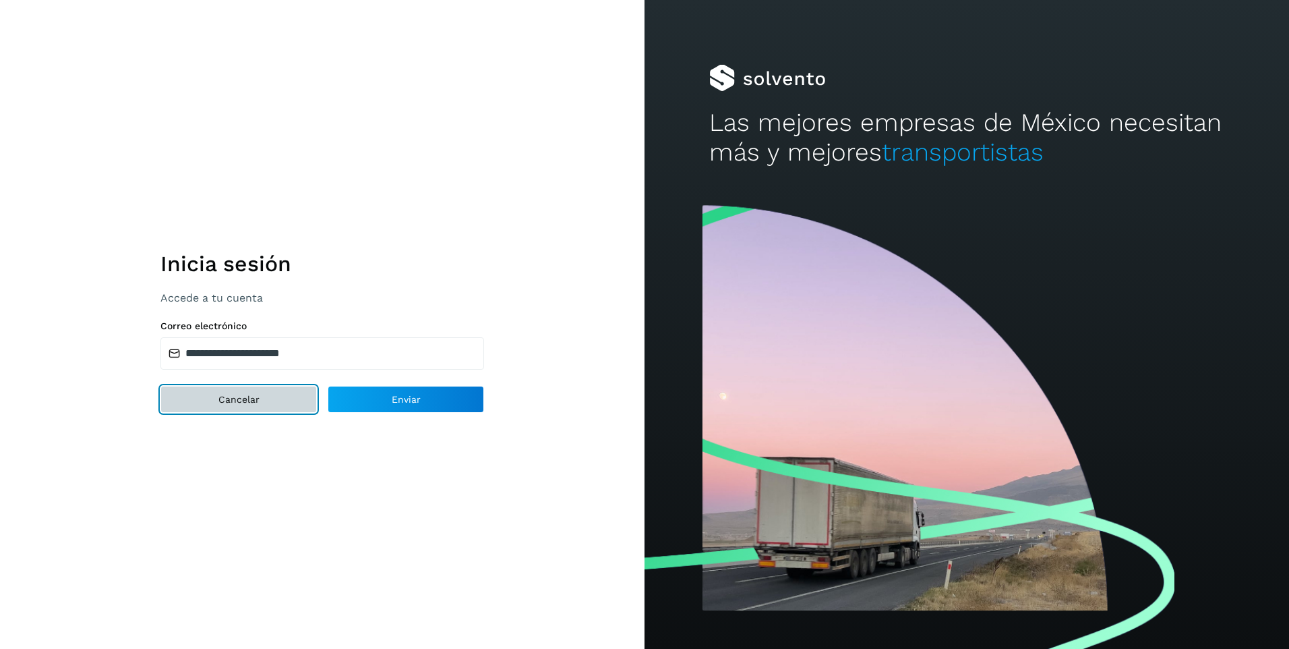
click at [225, 395] on span "Cancelar" at bounding box center [238, 398] width 41 height 9
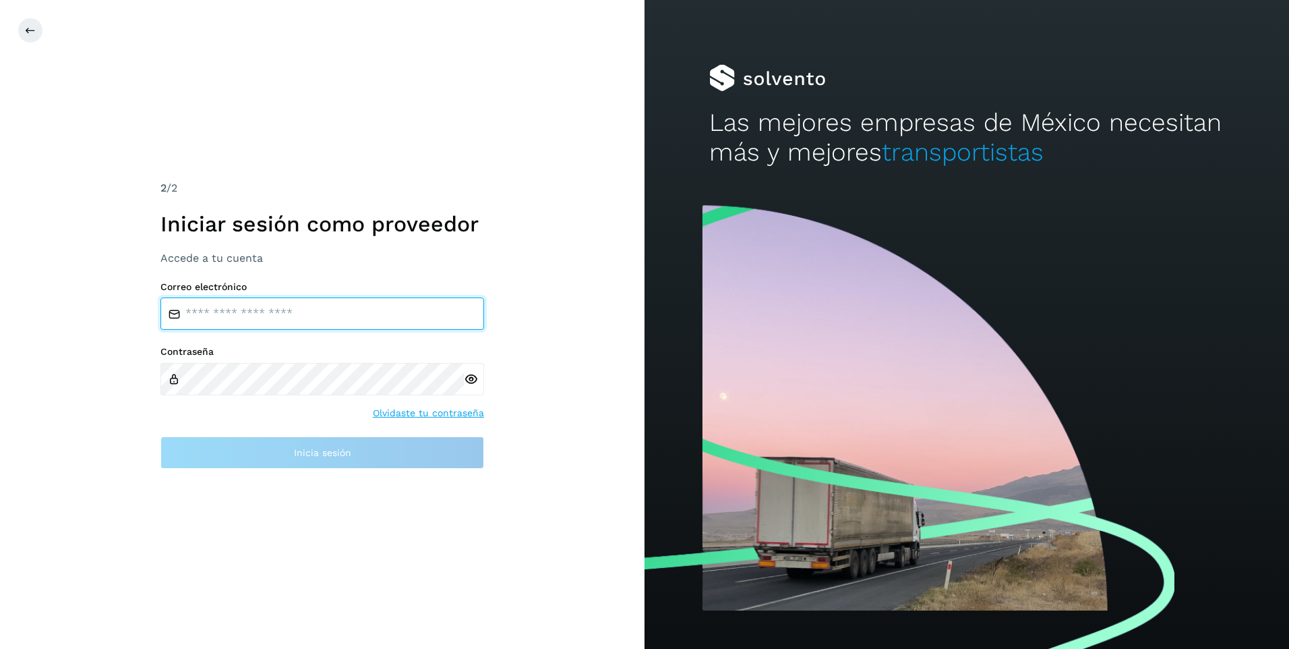
click at [248, 305] on input "email" at bounding box center [322, 313] width 324 height 32
type input "**********"
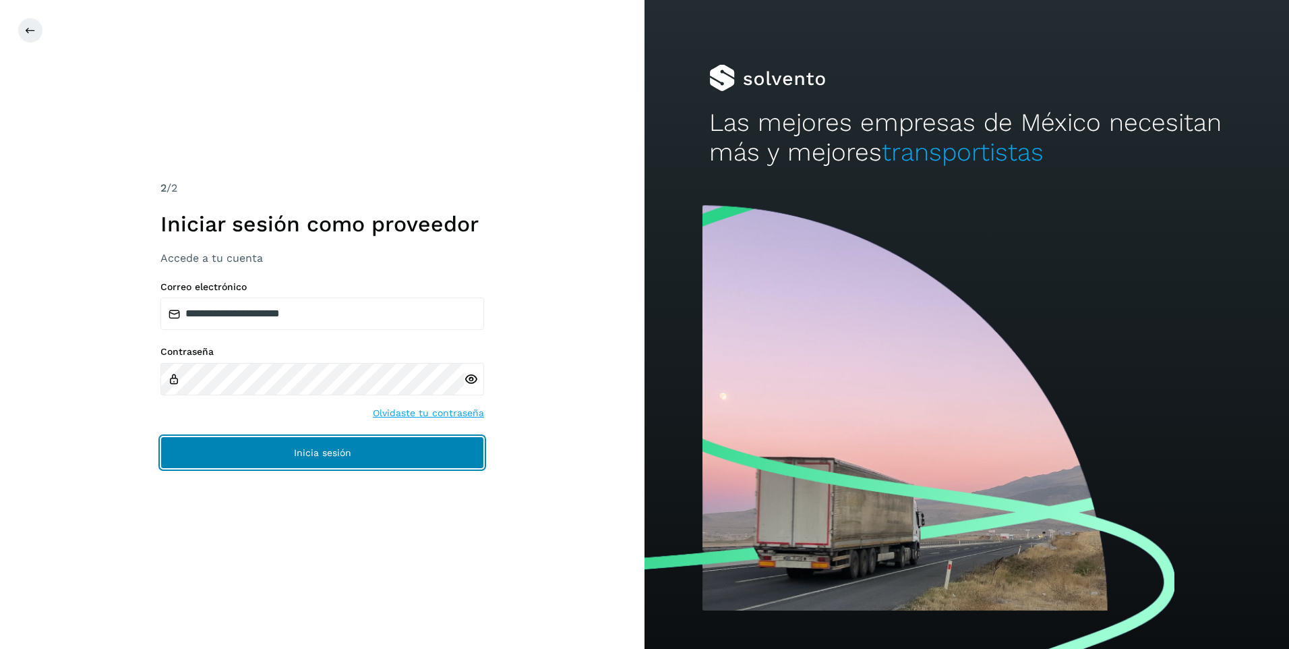
click at [311, 449] on span "Inicia sesión" at bounding box center [322, 452] width 57 height 9
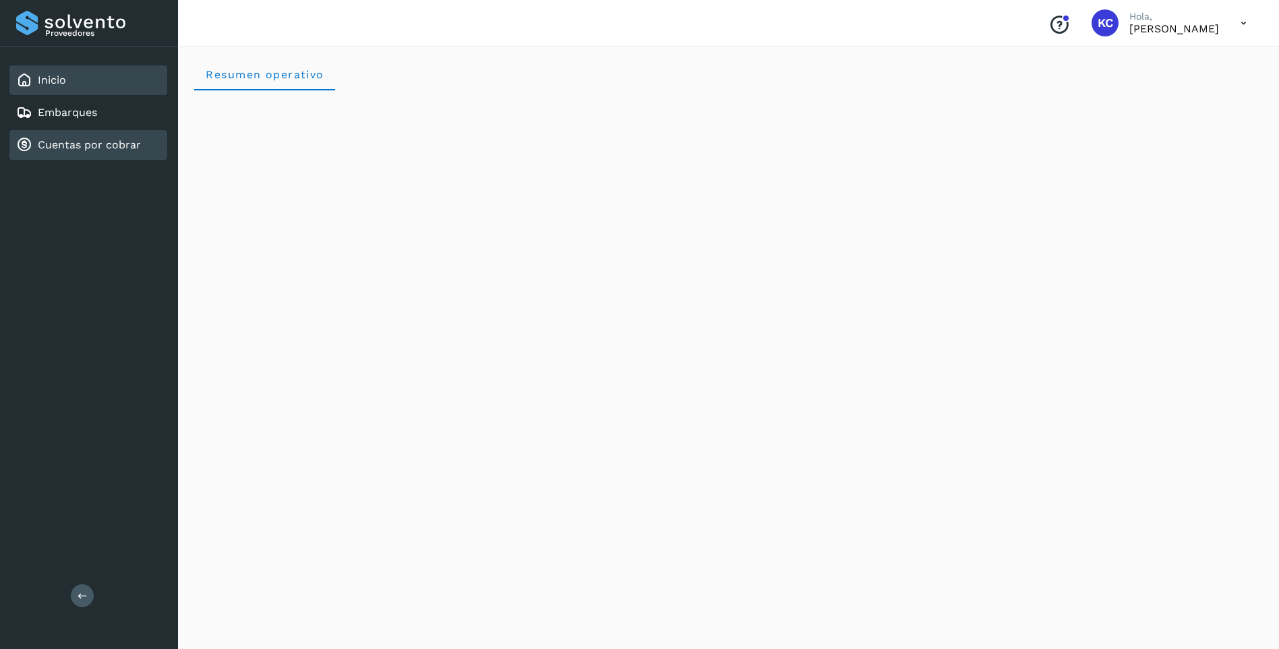
click at [84, 145] on link "Cuentas por cobrar" at bounding box center [89, 144] width 103 height 13
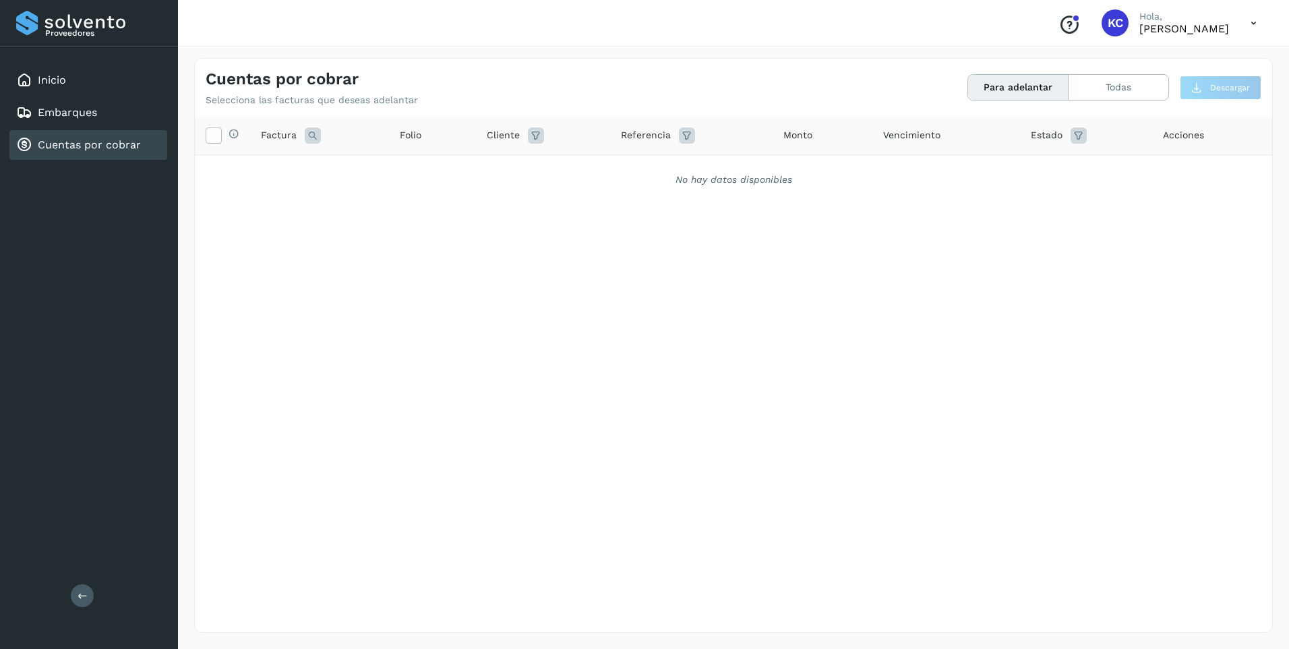
click at [1254, 24] on icon at bounding box center [1254, 23] width 28 height 28
click at [1178, 63] on div "Cerrar sesión" at bounding box center [1186, 61] width 160 height 26
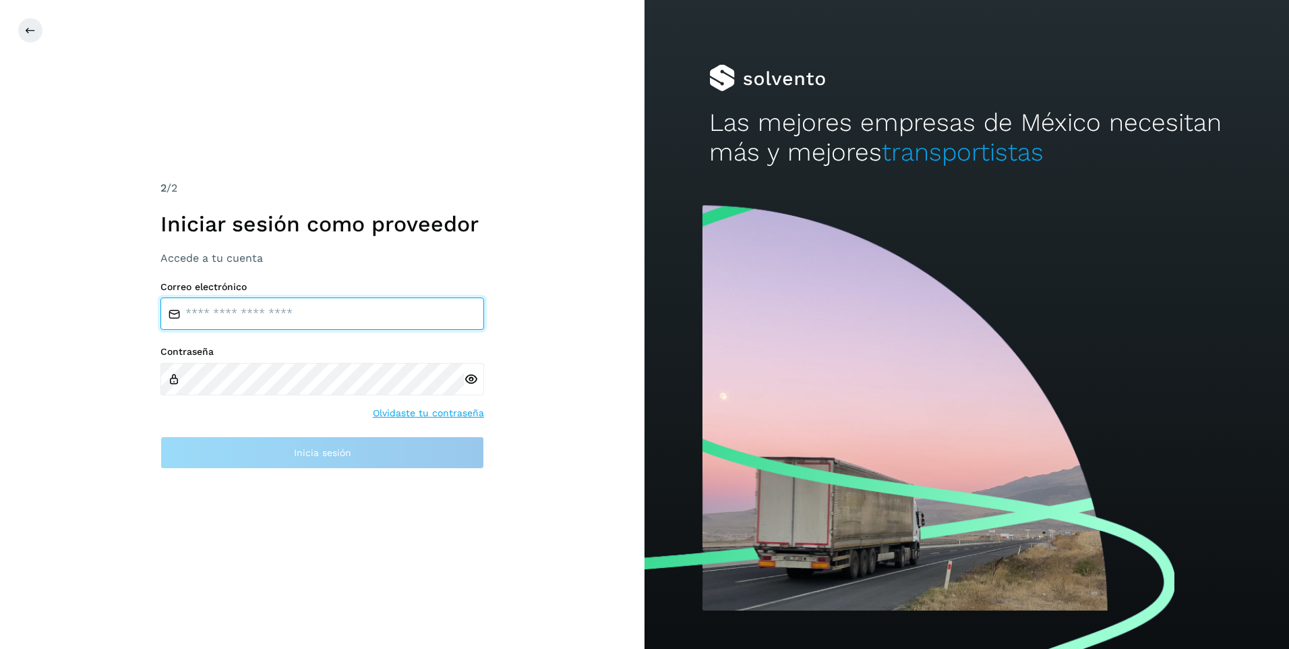
click at [311, 307] on input "email" at bounding box center [322, 313] width 324 height 32
type input "**********"
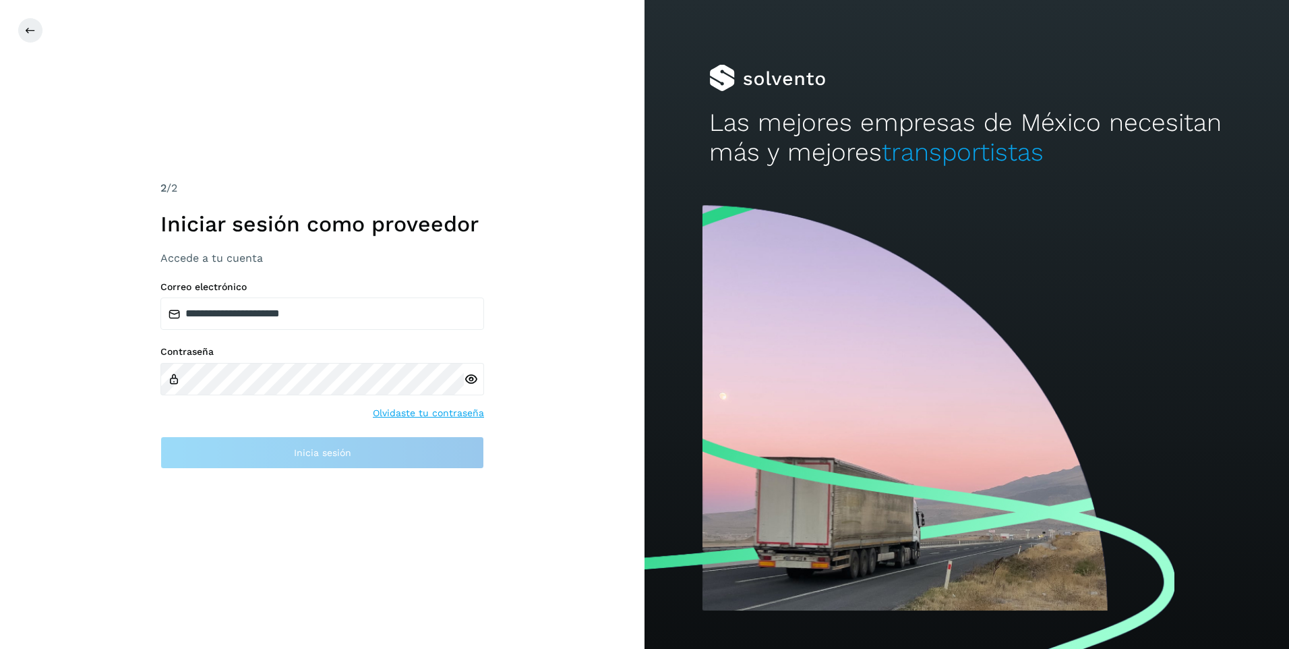
click at [431, 413] on link "Olvidaste tu contraseña" at bounding box center [428, 413] width 111 height 14
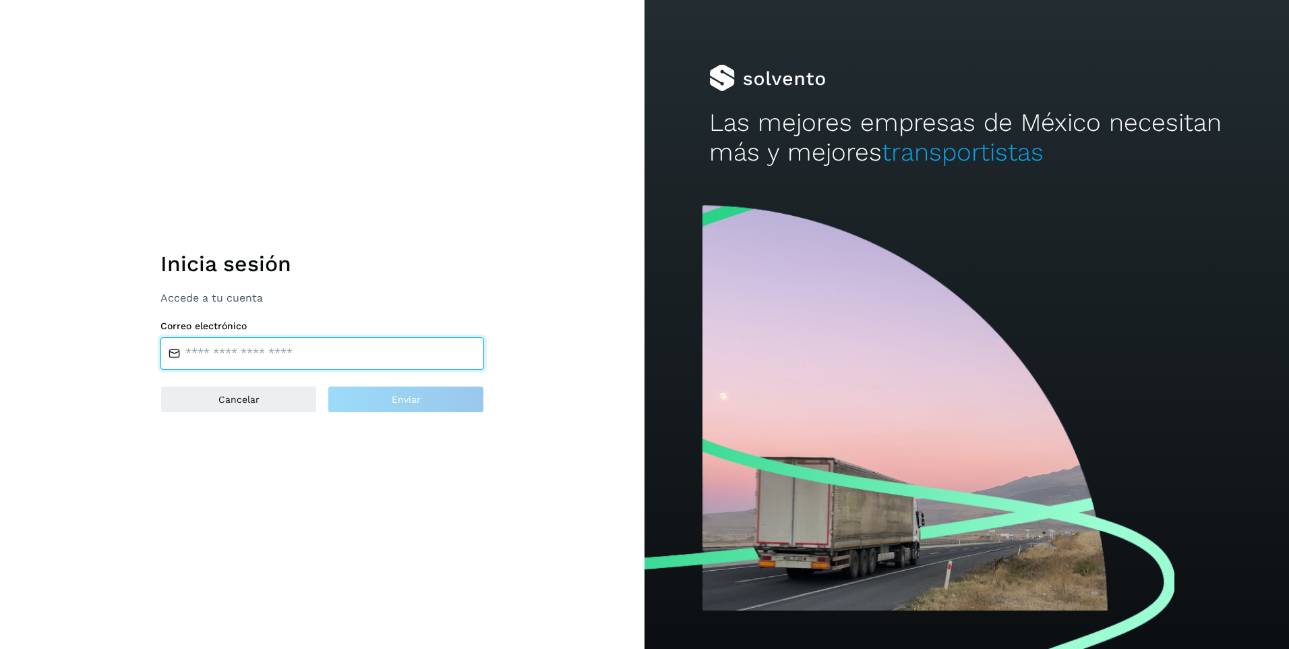
click at [297, 357] on input "email" at bounding box center [322, 353] width 324 height 32
type input "**********"
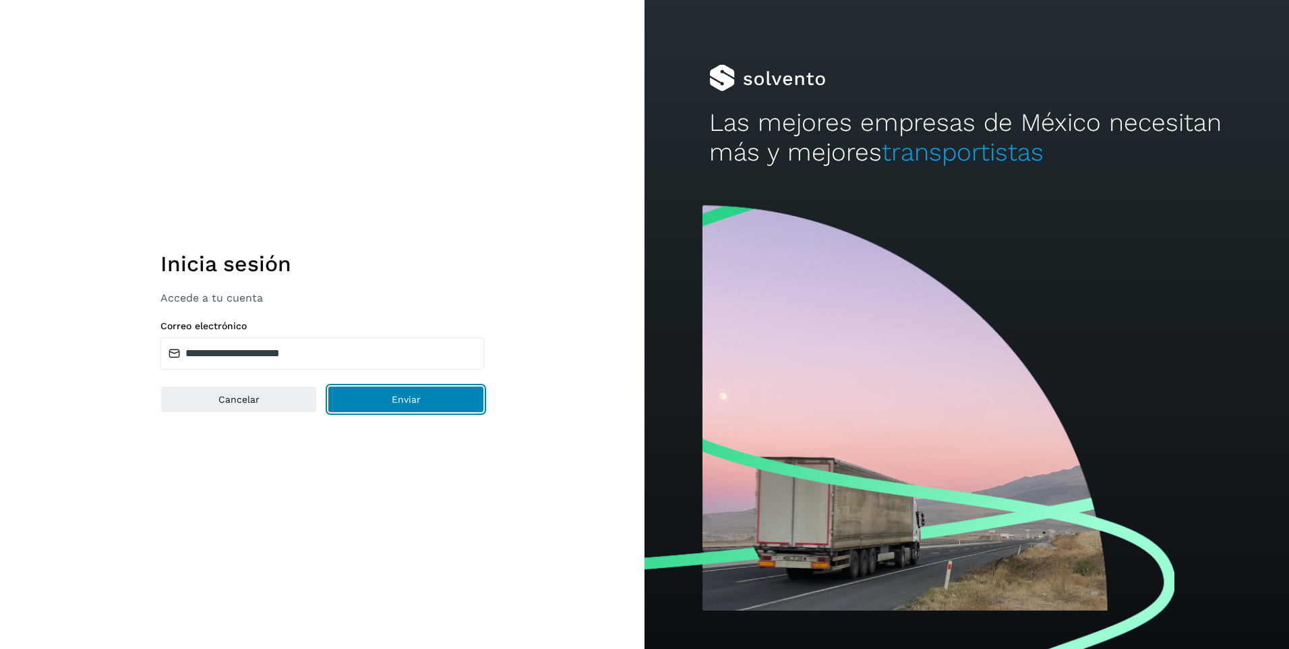
click at [400, 400] on span "Enviar" at bounding box center [406, 398] width 29 height 9
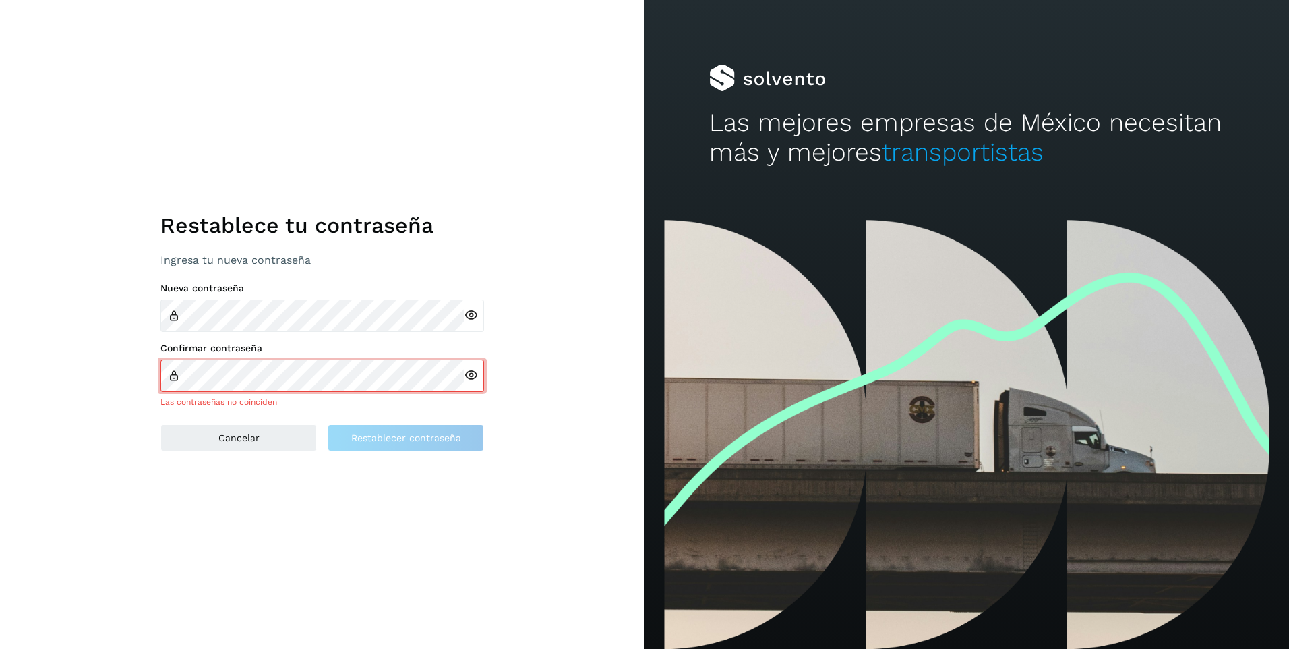
click at [473, 313] on icon at bounding box center [471, 315] width 14 height 14
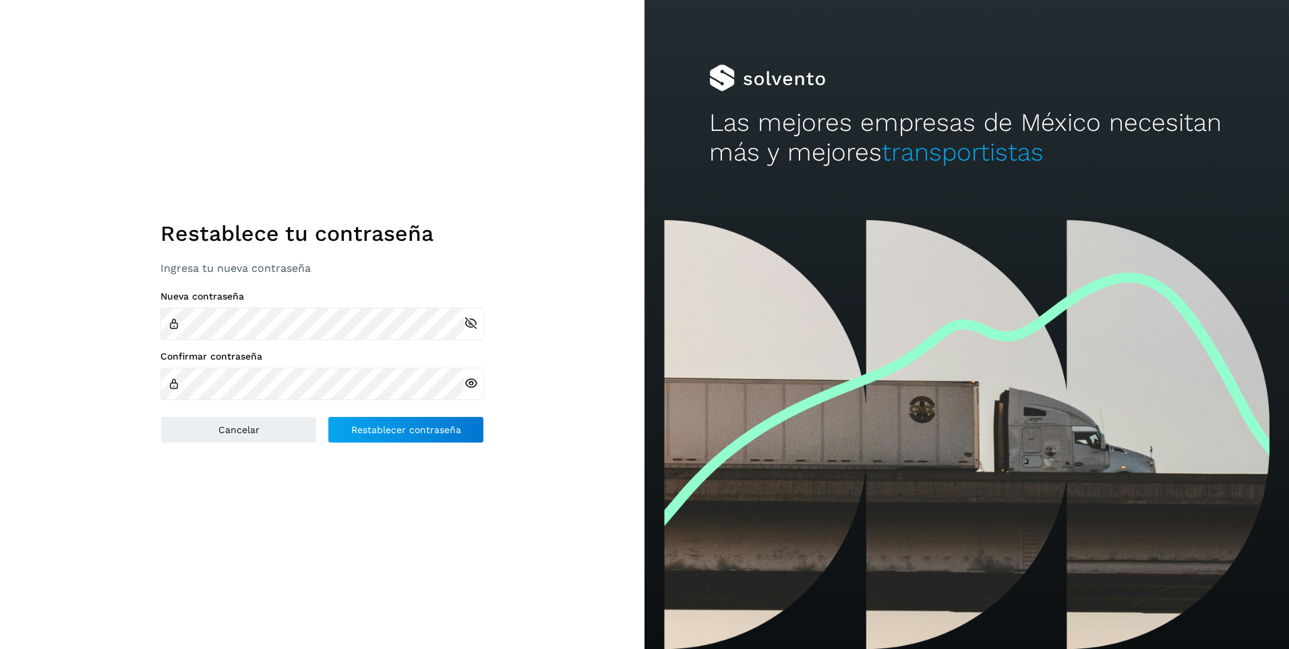
click at [472, 382] on icon at bounding box center [471, 383] width 14 height 14
click at [409, 429] on span "Restablecer contraseña" at bounding box center [406, 429] width 110 height 9
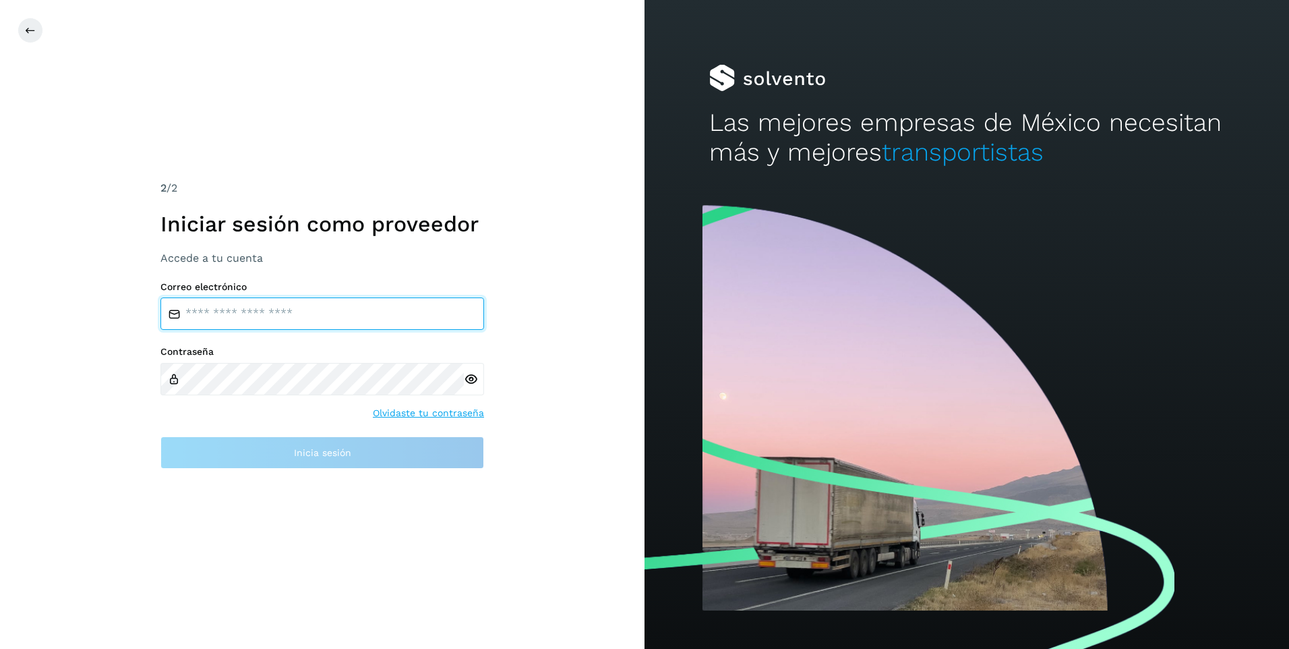
click at [208, 311] on input "email" at bounding box center [322, 313] width 324 height 32
type input "**********"
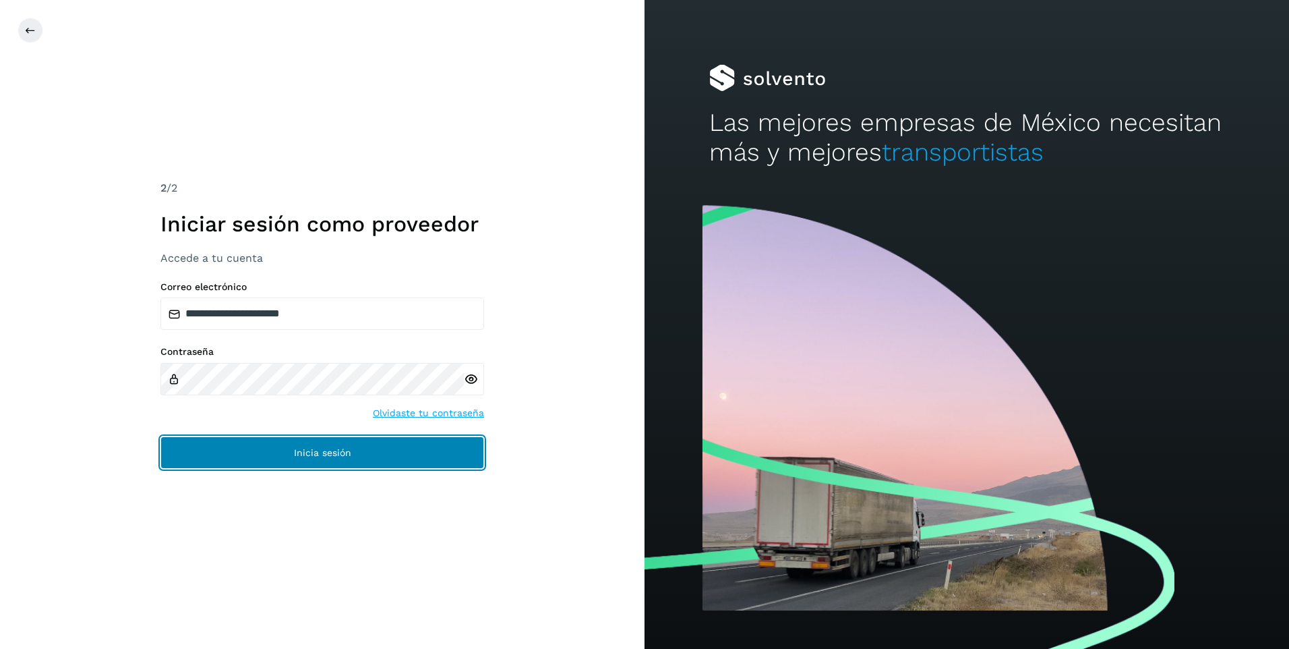
click at [310, 452] on span "Inicia sesión" at bounding box center [322, 452] width 57 height 9
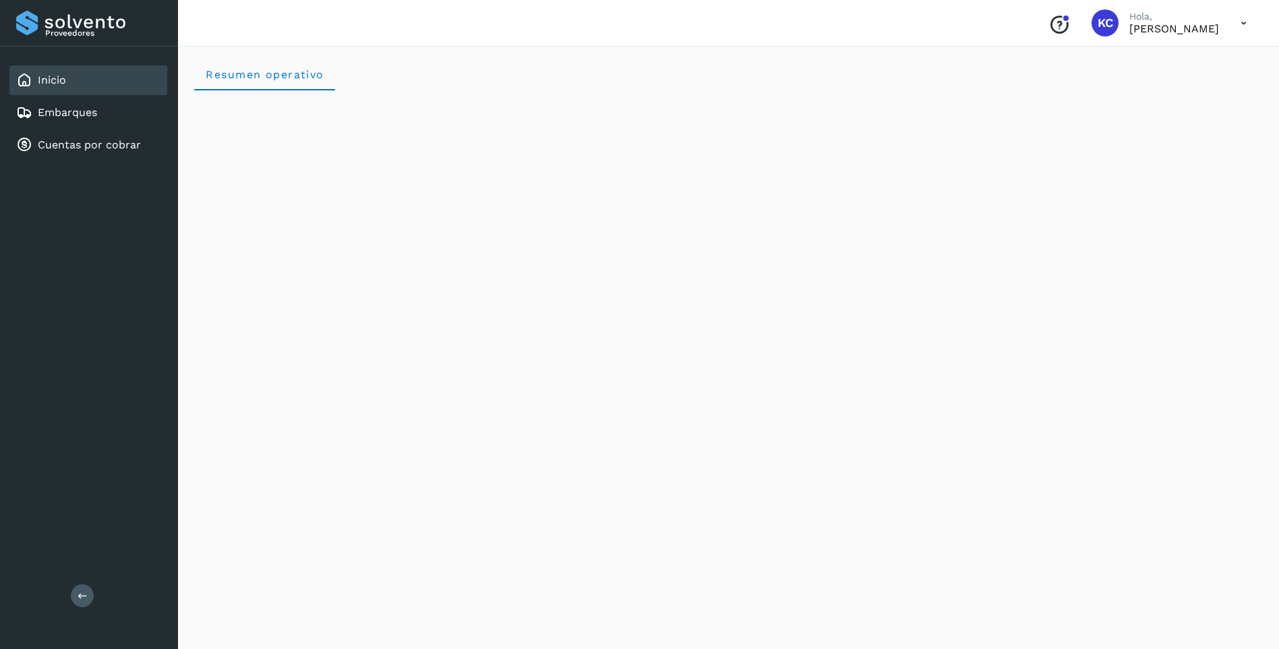
click at [1244, 24] on icon at bounding box center [1244, 23] width 28 height 28
click at [1189, 67] on div "Cerrar sesión" at bounding box center [1176, 61] width 160 height 26
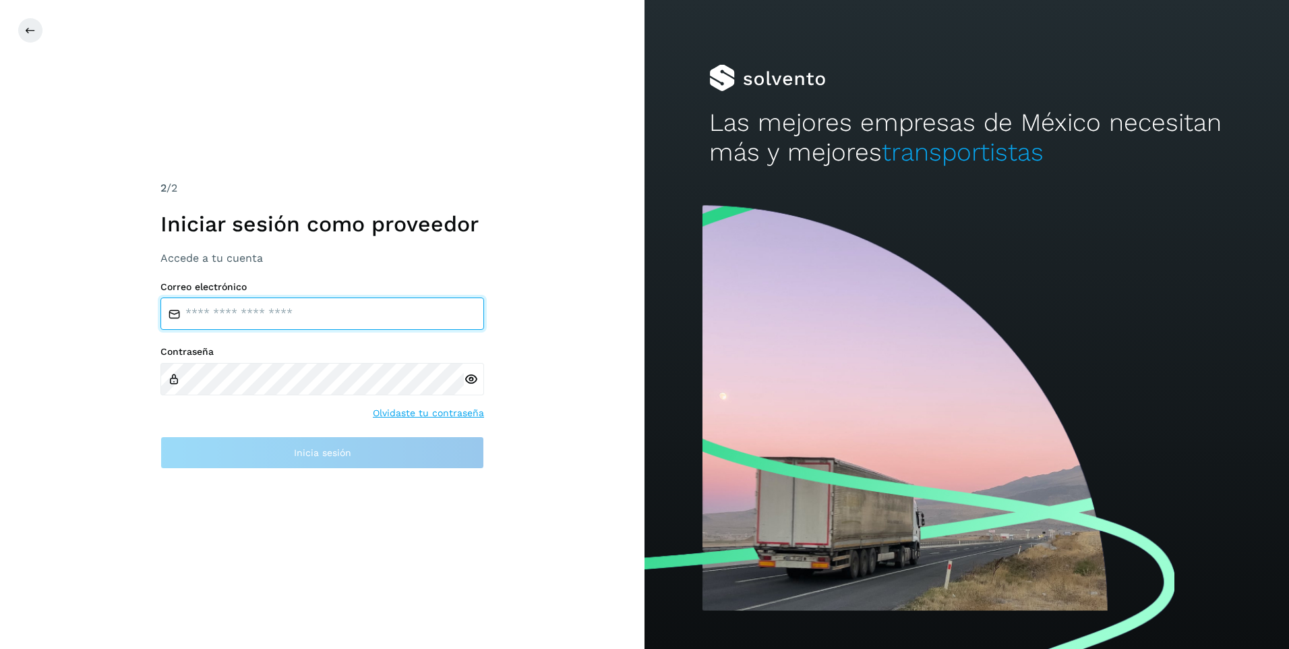
click at [210, 307] on input "email" at bounding box center [322, 313] width 324 height 32
type input "**********"
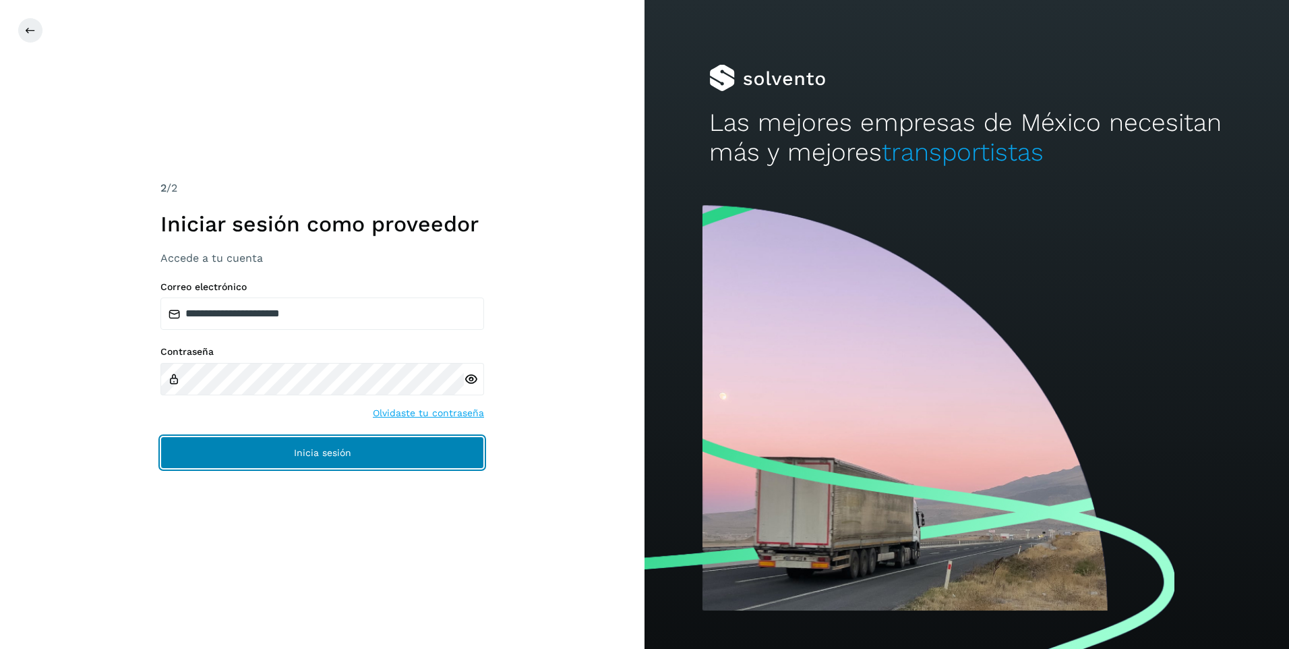
click at [327, 451] on span "Inicia sesión" at bounding box center [322, 452] width 57 height 9
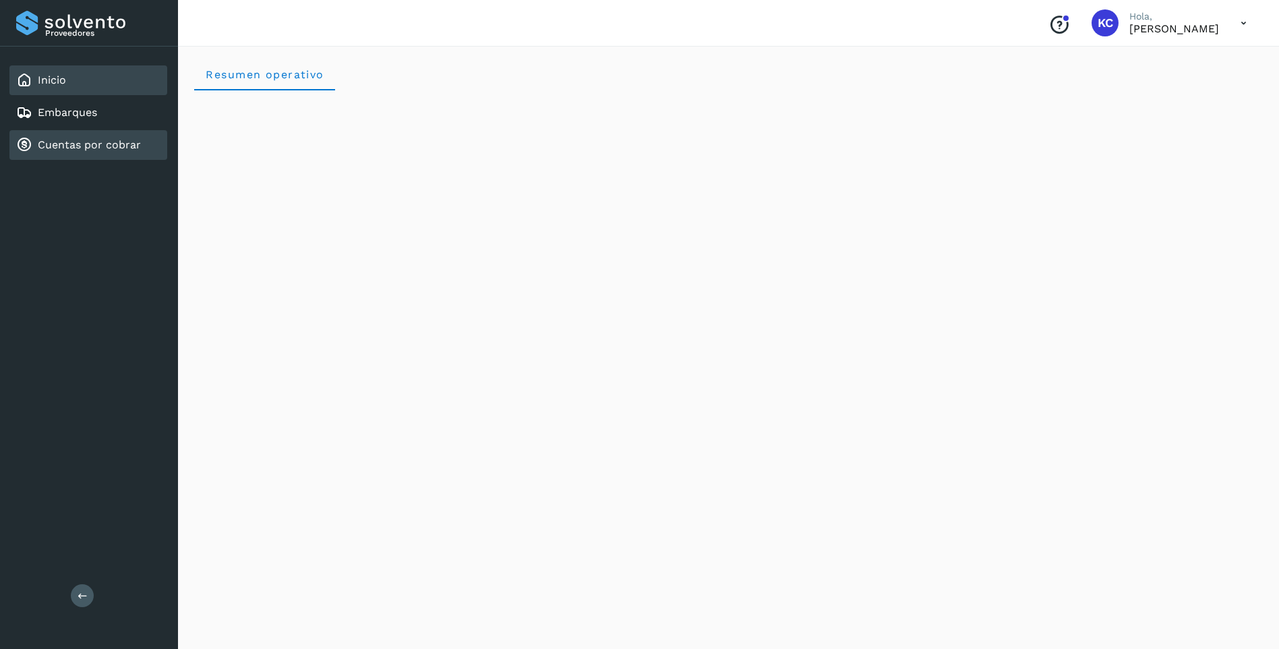
click at [61, 147] on link "Cuentas por cobrar" at bounding box center [89, 144] width 103 height 13
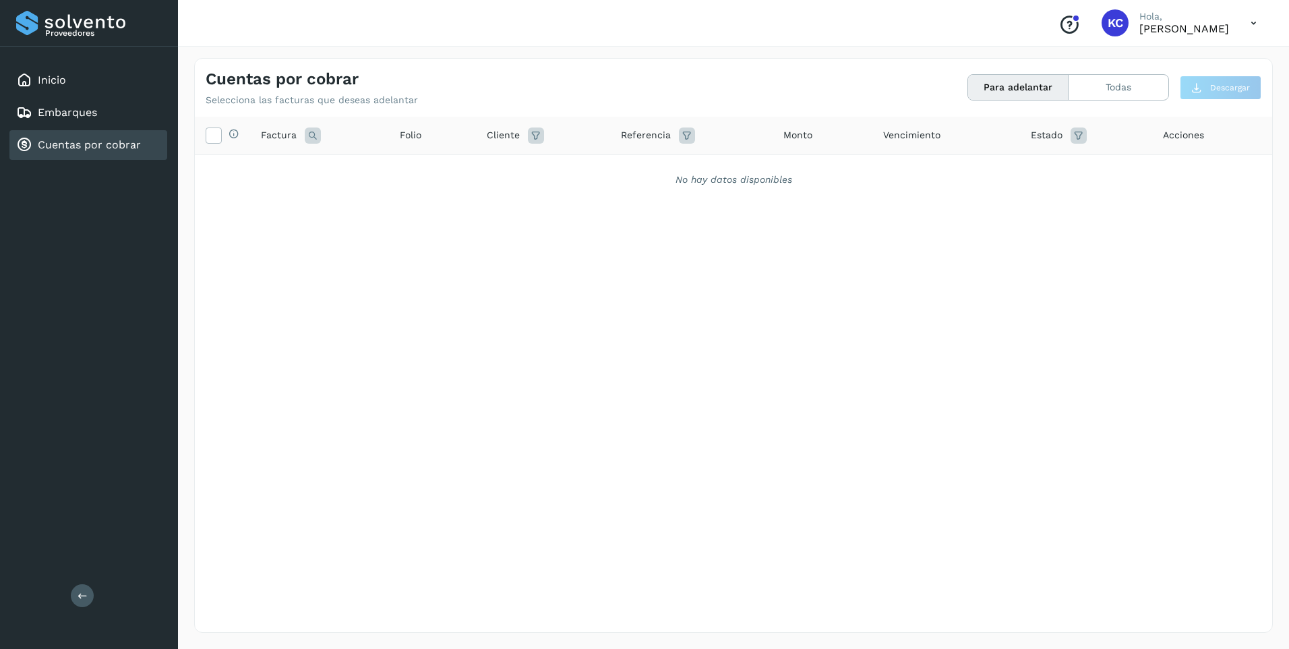
click at [1253, 22] on icon at bounding box center [1254, 23] width 28 height 28
click at [1185, 56] on div "Cerrar sesión" at bounding box center [1186, 61] width 160 height 26
